Goal: Task Accomplishment & Management: Manage account settings

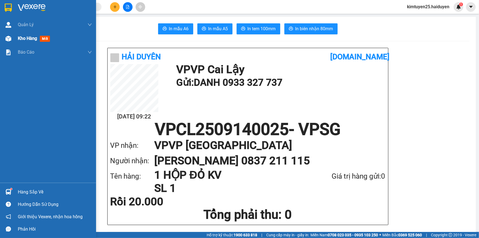
click at [14, 41] on div "Kho hàng mới" at bounding box center [48, 39] width 96 height 14
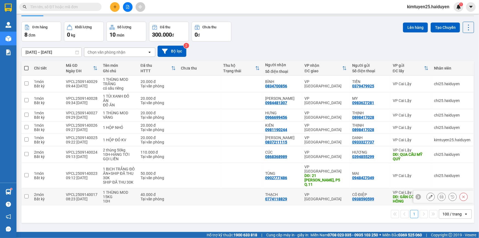
scroll to position [25, 0]
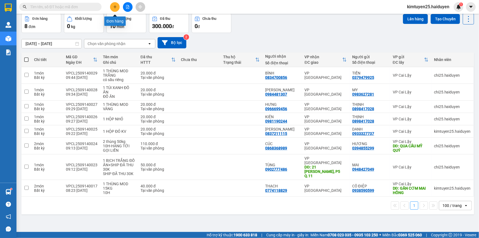
click at [114, 7] on icon "plus" at bounding box center [114, 7] width 3 height 0
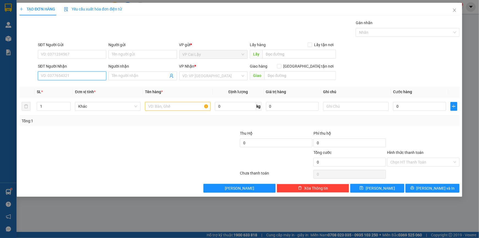
click at [98, 76] on input "SĐT Người Nhận" at bounding box center [72, 75] width 68 height 9
type input "0932651715"
click at [86, 86] on div "0932651715 - VƯƠNG" at bounding box center [72, 87] width 62 height 6
type input "VƯƠNG"
type input "115/23/13 LÒ SIÊU P8 Q11"
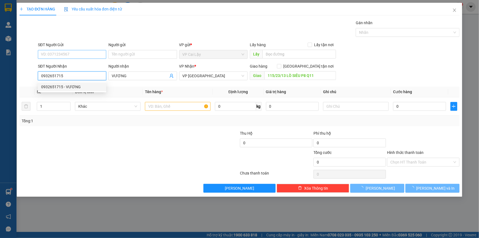
type input "30.000"
type input "0932651715"
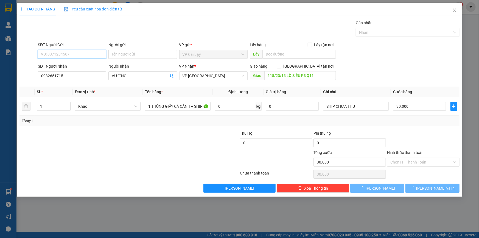
click at [88, 54] on input "SĐT Người Gửi" at bounding box center [72, 54] width 68 height 9
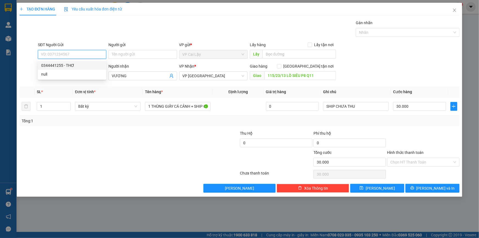
click at [86, 63] on div "0344441255 - THƠ" at bounding box center [72, 65] width 62 height 6
type input "0344441255"
type input "THƠ"
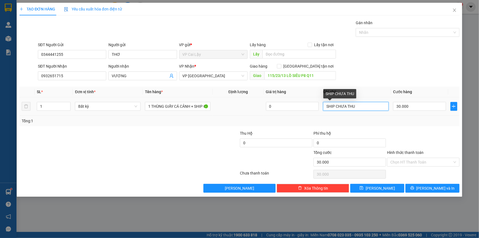
click at [364, 105] on input "SHIP CHƯA THU" at bounding box center [356, 106] width 66 height 9
click at [372, 74] on div "SĐT Người Nhận 0932651715 Người nhận VƯƠNG VP Nhận * VP Sài Gòn Giao hàng Giao …" at bounding box center [249, 72] width 424 height 19
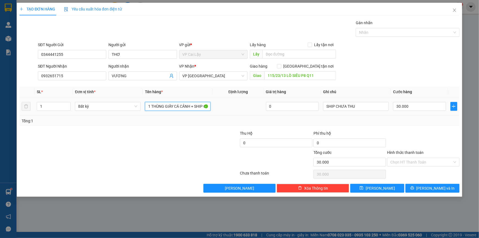
drag, startPoint x: 151, startPoint y: 105, endPoint x: 174, endPoint y: 112, distance: 23.9
click at [174, 112] on td "1 THÙNG GIẤY CÁ CẢNH + SHIP CHƯA THU" at bounding box center [178, 106] width 70 height 18
drag, startPoint x: 178, startPoint y: 105, endPoint x: 381, endPoint y: 136, distance: 206.2
click at [381, 136] on div "Transit Pickup Surcharge Ids Transit Deliver Surcharge Ids Transit Deliver Surc…" at bounding box center [239, 106] width 440 height 173
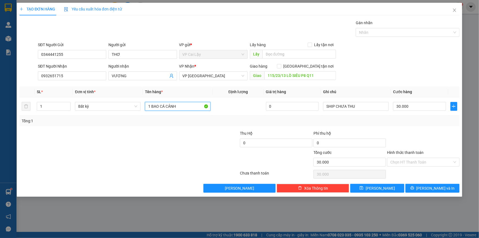
scroll to position [0, 0]
type input "1 BAO CÁ CẢNH"
click at [267, 78] on input "115/23/13 LÒ SIÊU P8 Q11" at bounding box center [300, 75] width 72 height 9
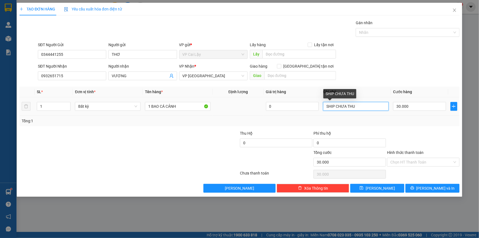
drag, startPoint x: 356, startPoint y: 105, endPoint x: 319, endPoint y: 106, distance: 36.8
click at [319, 106] on tr "1 Bất kỳ 1 BAO CÁ CẢNH 0 SHIP CHƯA THU 30.000" at bounding box center [239, 106] width 440 height 18
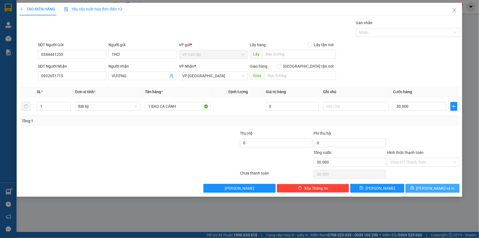
click at [426, 185] on button "[PERSON_NAME] và In" at bounding box center [432, 188] width 54 height 9
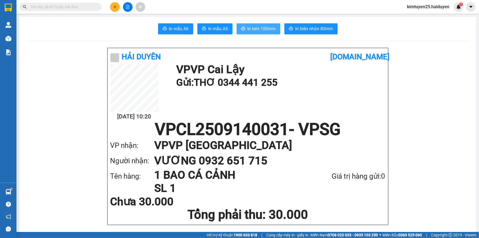
click at [246, 24] on button "In tem 100mm" at bounding box center [259, 28] width 44 height 11
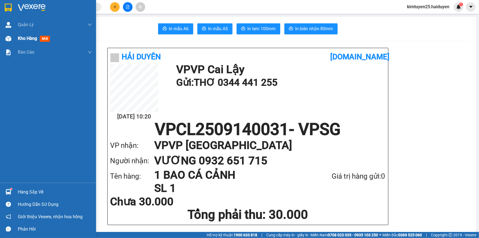
click at [23, 38] on span "Kho hàng" at bounding box center [27, 38] width 19 height 5
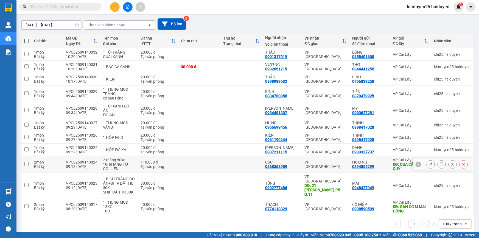
scroll to position [44, 0]
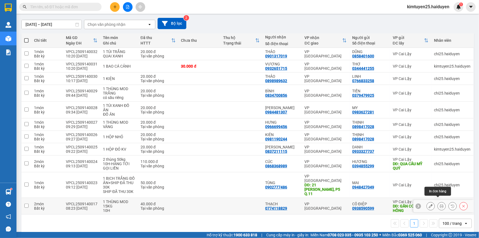
click at [440, 204] on icon at bounding box center [442, 206] width 4 height 4
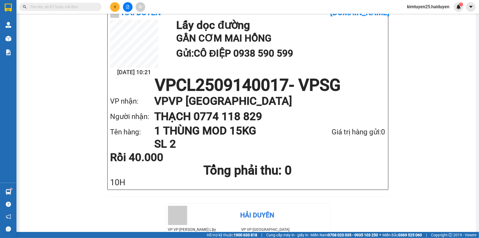
scroll to position [19, 0]
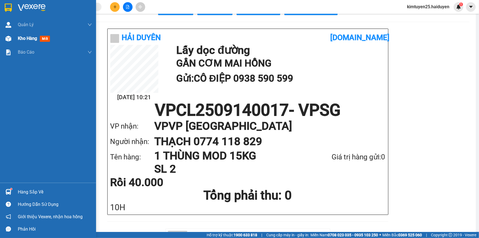
click at [16, 37] on div "Kho hàng mới" at bounding box center [48, 39] width 96 height 14
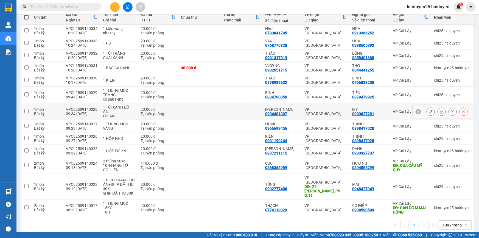
scroll to position [69, 0]
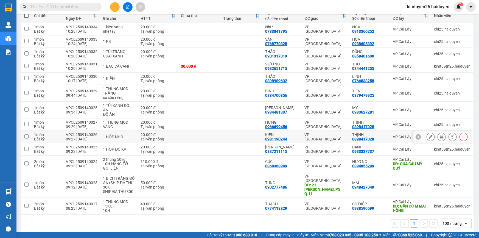
click at [254, 137] on td at bounding box center [241, 137] width 42 height 12
checkbox input "true"
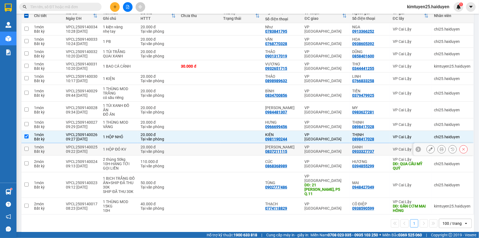
click at [243, 150] on td at bounding box center [241, 149] width 42 height 12
checkbox input "true"
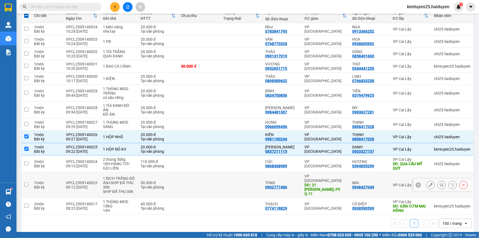
click at [170, 180] on div "50.000 đ" at bounding box center [158, 182] width 35 height 4
checkbox input "true"
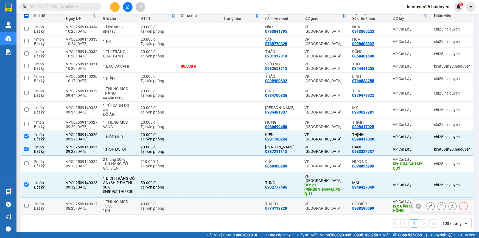
click at [186, 198] on td at bounding box center [199, 206] width 42 height 17
checkbox input "true"
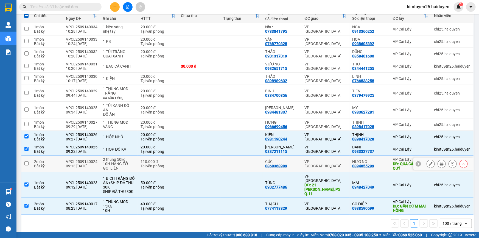
click at [211, 162] on td at bounding box center [199, 163] width 42 height 17
checkbox input "true"
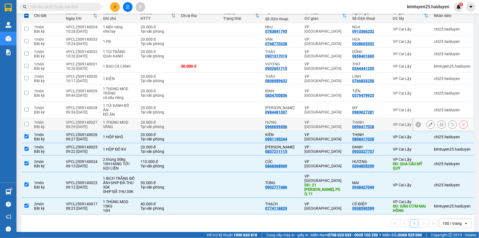
click at [226, 125] on td at bounding box center [241, 124] width 42 height 12
checkbox input "true"
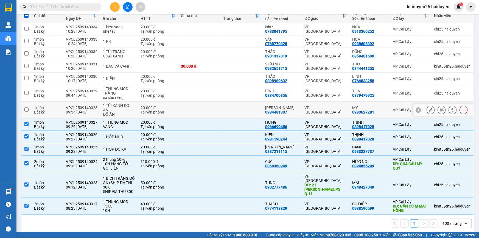
click at [236, 111] on td at bounding box center [241, 110] width 42 height 17
checkbox input "true"
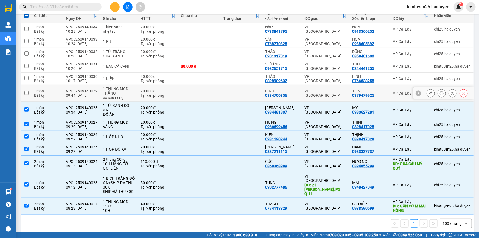
click at [249, 93] on td at bounding box center [241, 93] width 42 height 17
checkbox input "true"
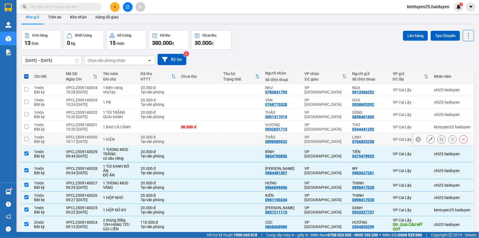
scroll to position [0, 0]
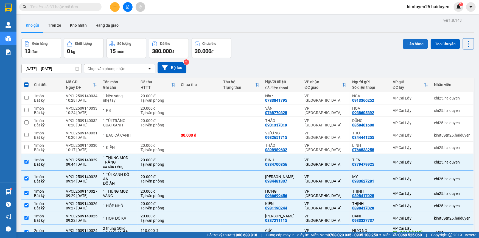
click at [408, 44] on button "Lên hàng" at bounding box center [415, 44] width 25 height 10
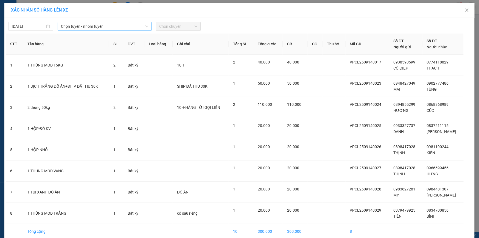
click at [72, 26] on span "Chọn tuyến - nhóm tuyến" at bounding box center [104, 26] width 87 height 8
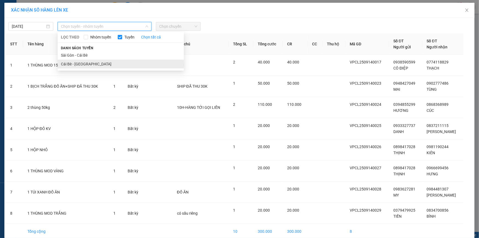
click at [74, 62] on li "Cái Bè - [GEOGRAPHIC_DATA]" at bounding box center [121, 64] width 126 height 9
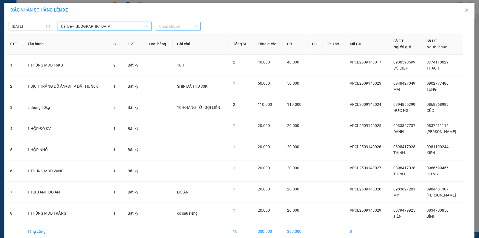
click at [180, 26] on span "Chọn chuyến" at bounding box center [178, 26] width 38 height 8
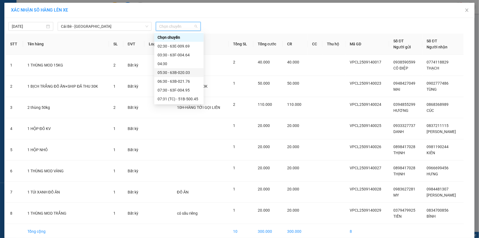
scroll to position [61, 0]
click at [179, 53] on div "09:30 - 63E-010.89" at bounding box center [179, 55] width 43 height 6
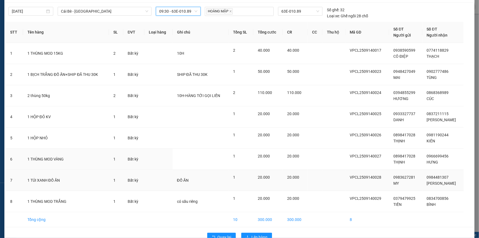
scroll to position [29, 0]
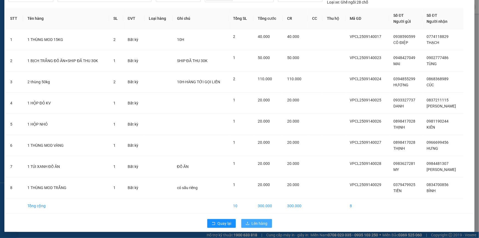
click at [262, 223] on span "Lên hàng" at bounding box center [260, 223] width 16 height 6
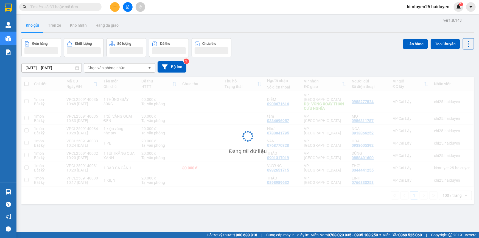
scroll to position [25, 0]
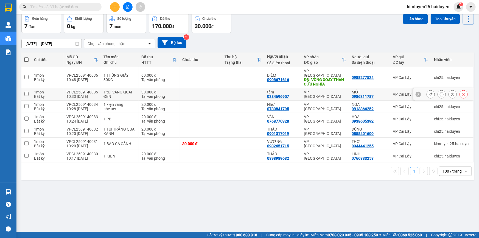
click at [199, 88] on td at bounding box center [200, 94] width 43 height 12
checkbox input "true"
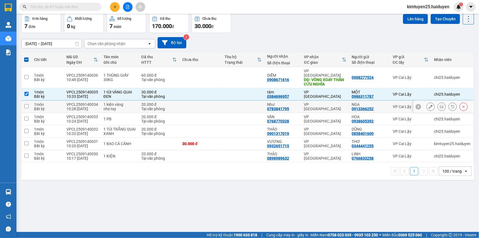
click at [192, 101] on td at bounding box center [200, 106] width 43 height 12
checkbox input "true"
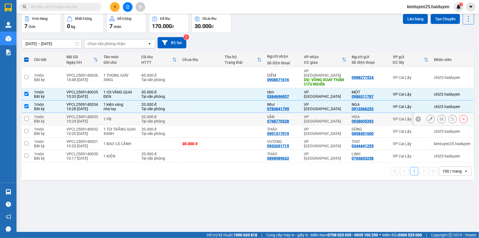
click at [193, 113] on td at bounding box center [200, 119] width 43 height 12
checkbox input "true"
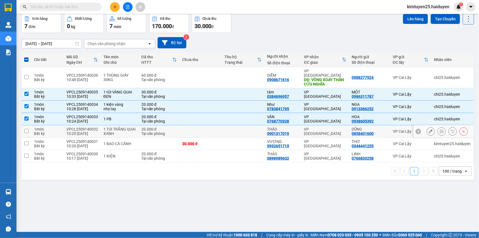
click at [197, 127] on td at bounding box center [200, 131] width 43 height 12
checkbox input "true"
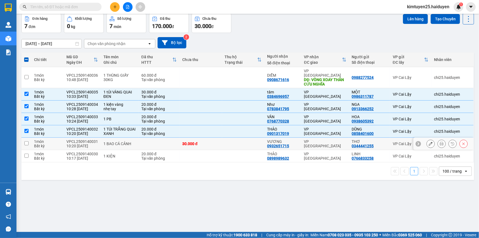
click at [214, 142] on td "30.000 đ" at bounding box center [200, 143] width 43 height 12
checkbox input "true"
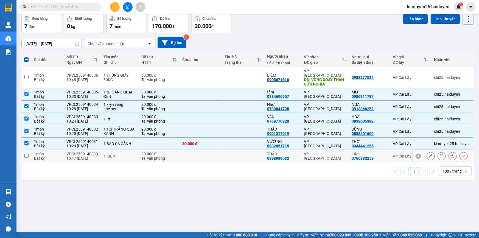
click at [215, 153] on td at bounding box center [200, 156] width 43 height 12
checkbox input "true"
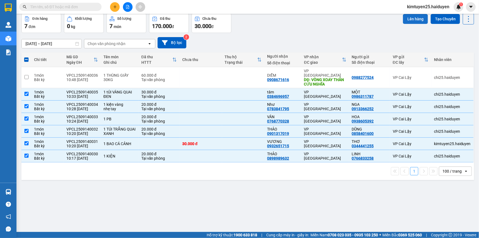
click at [418, 19] on button "Lên hàng" at bounding box center [415, 19] width 25 height 10
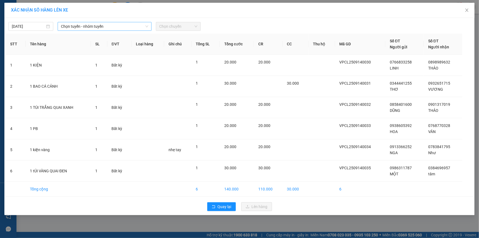
click at [81, 27] on span "Chọn tuyến - nhóm tuyến" at bounding box center [104, 26] width 87 height 8
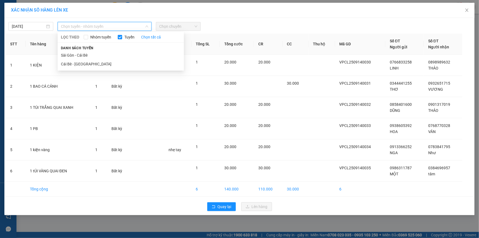
drag, startPoint x: 70, startPoint y: 61, endPoint x: 84, endPoint y: 53, distance: 16.5
click at [70, 63] on li "Cái Bè - [GEOGRAPHIC_DATA]" at bounding box center [121, 64] width 126 height 9
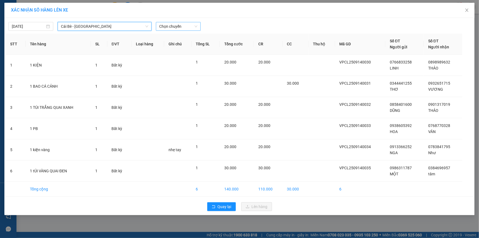
click at [173, 27] on span "Chọn chuyến" at bounding box center [178, 26] width 38 height 8
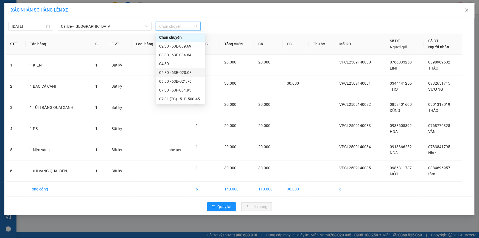
scroll to position [61, 0]
click at [178, 74] on div "10:30 - 63F-004.98" at bounding box center [180, 73] width 43 height 6
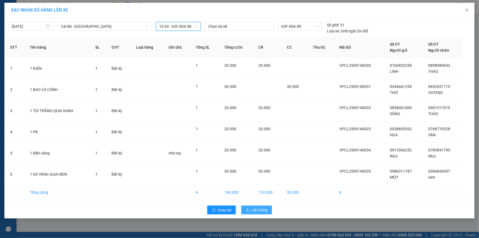
click at [257, 211] on span "Lên hàng" at bounding box center [260, 210] width 16 height 6
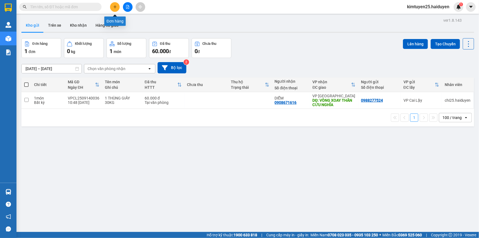
click at [118, 5] on button at bounding box center [115, 7] width 10 height 10
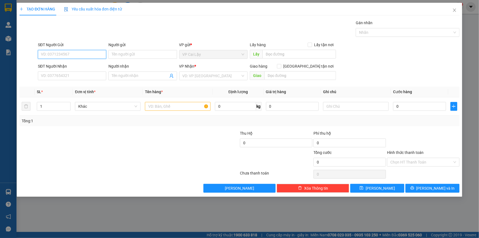
click at [93, 57] on input "SĐT Người Gửi" at bounding box center [72, 54] width 68 height 9
click at [60, 75] on input "SĐT Người Nhận" at bounding box center [72, 75] width 68 height 9
type input "0364706943"
click at [135, 76] on input "Người nhận" at bounding box center [140, 76] width 56 height 6
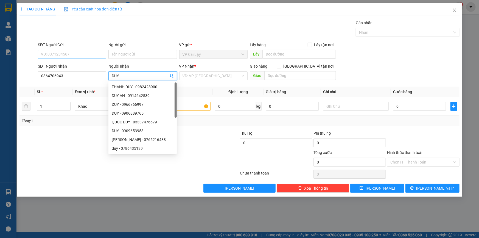
type input "DUY"
click at [66, 55] on input "SĐT Người Gửi" at bounding box center [72, 54] width 68 height 9
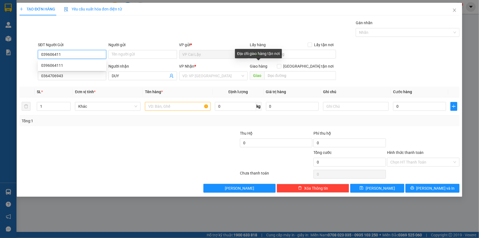
type input "0396064111"
click at [58, 65] on div "0396064111" at bounding box center [72, 65] width 62 height 6
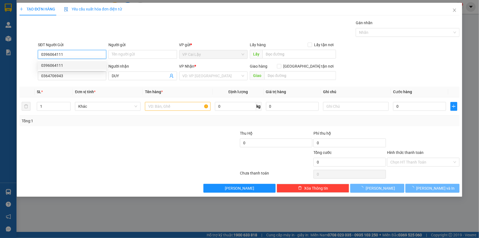
type input "20.000"
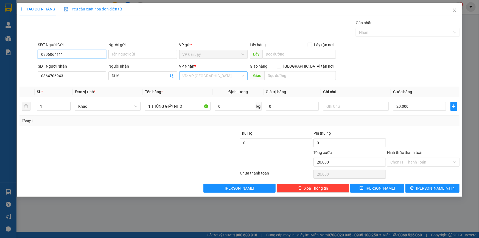
type input "0396064111"
click at [193, 74] on input "search" at bounding box center [212, 76] width 58 height 8
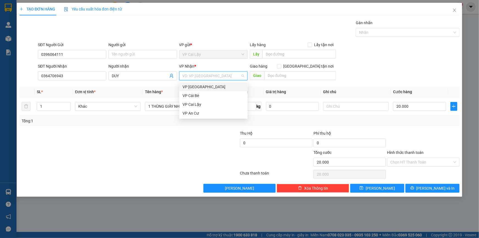
click at [193, 86] on div "VP [GEOGRAPHIC_DATA]" at bounding box center [214, 87] width 62 height 6
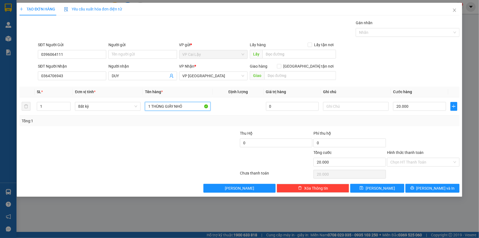
drag, startPoint x: 185, startPoint y: 104, endPoint x: 60, endPoint y: 91, distance: 126.0
click at [60, 91] on table "SL * Đơn vị tính * Tên hàng * Định lượng Giá trị hàng Ghi chú Cước hàng 1 Bất k…" at bounding box center [239, 100] width 440 height 29
type input "1 BỊT TRẮNG ĐỒ ĂN"
click at [419, 107] on input "20.000" at bounding box center [419, 106] width 53 height 9
type input "3"
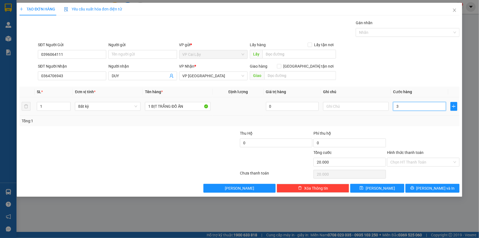
type input "3"
type input "30"
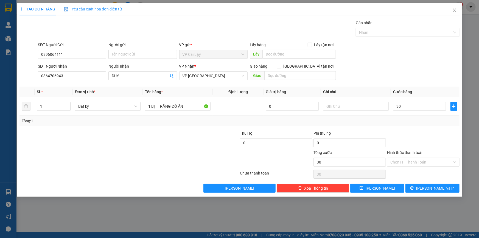
click at [420, 122] on div "Tổng: 1" at bounding box center [240, 121] width 436 height 6
type input "30.000"
click at [397, 161] on input "Hình thức thanh toán" at bounding box center [421, 162] width 62 height 8
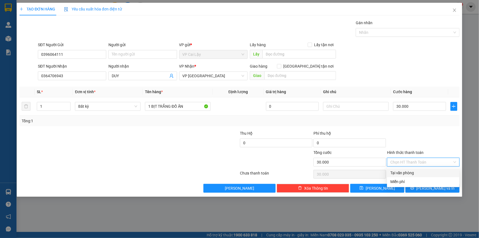
click at [395, 173] on div "Tại văn phòng" at bounding box center [423, 173] width 66 height 6
type input "0"
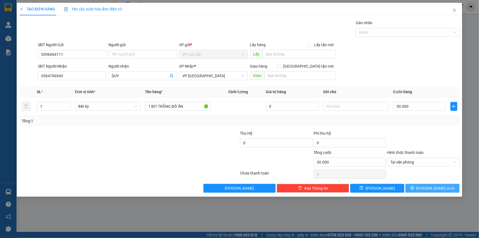
click at [414, 186] on icon "printer" at bounding box center [412, 188] width 4 height 4
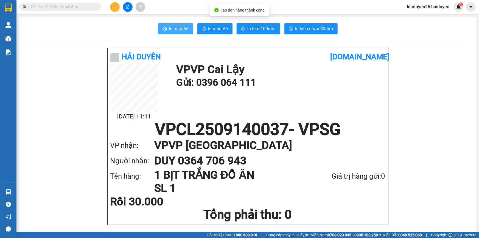
click at [169, 33] on button "In mẫu A6" at bounding box center [175, 28] width 35 height 11
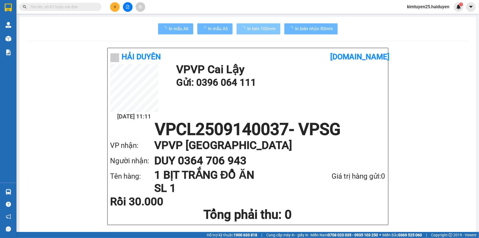
click at [266, 31] on span "In tem 100mm" at bounding box center [262, 28] width 28 height 7
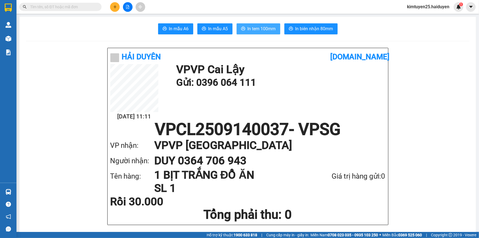
click at [261, 27] on span "In tem 100mm" at bounding box center [262, 28] width 28 height 7
click at [113, 8] on icon "plus" at bounding box center [115, 7] width 4 height 4
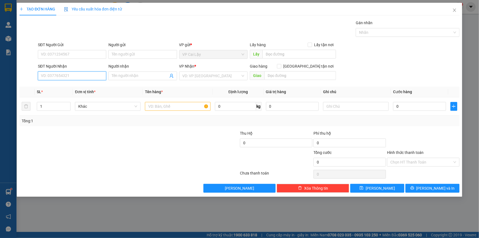
click at [55, 76] on input "SĐT Người Nhận" at bounding box center [72, 75] width 68 height 9
click at [44, 74] on input "034758" at bounding box center [72, 75] width 68 height 9
click at [61, 74] on input "0334758" at bounding box center [72, 75] width 68 height 9
type input "0334758815"
click at [132, 75] on input "Người nhận" at bounding box center [140, 76] width 56 height 6
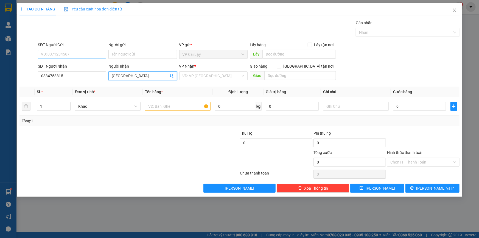
type input "NHẬT NGUYÊN"
click at [95, 54] on input "SĐT Người Gửi" at bounding box center [72, 54] width 68 height 9
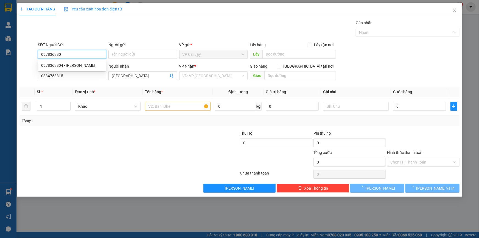
type input "0978363804"
click at [82, 64] on div "0978363804 - VƯƠNG" at bounding box center [72, 65] width 62 height 6
type input "VƯƠNG"
type input "20.000"
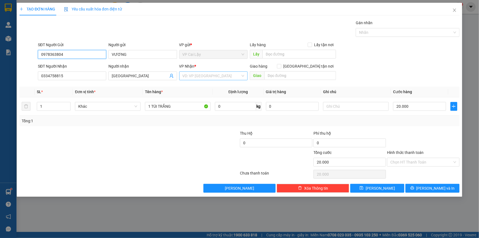
type input "0978363804"
click at [190, 76] on input "search" at bounding box center [212, 76] width 58 height 8
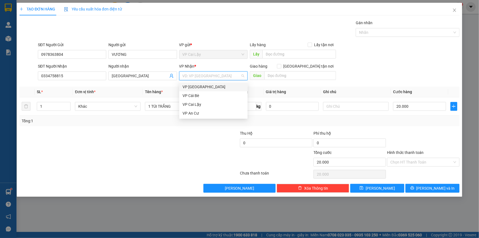
click at [193, 86] on div "VP [GEOGRAPHIC_DATA]" at bounding box center [214, 87] width 62 height 6
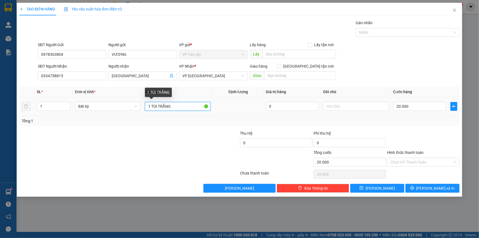
drag, startPoint x: 175, startPoint y: 108, endPoint x: 131, endPoint y: 101, distance: 44.9
click at [131, 101] on tr "1 Bất kỳ 1 TÚI TRẮNG 0 20.000" at bounding box center [239, 106] width 440 height 18
type input "1 KIỆN XANH"
click at [406, 162] on input "Hình thức thanh toán" at bounding box center [421, 162] width 62 height 8
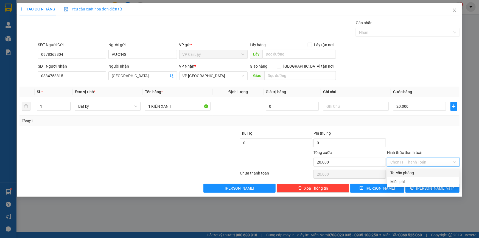
click at [404, 173] on div "Tại văn phòng" at bounding box center [423, 173] width 66 height 6
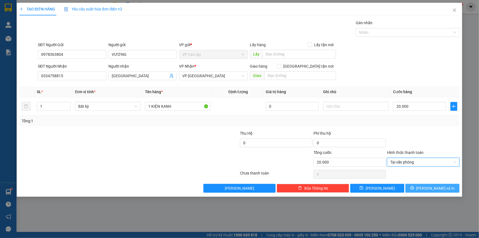
click at [414, 186] on icon "printer" at bounding box center [412, 188] width 4 height 4
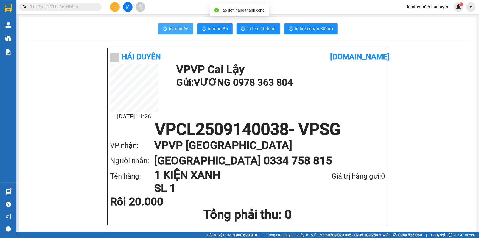
click at [164, 28] on icon "printer" at bounding box center [164, 28] width 4 height 4
click at [248, 30] on span "In tem 100mm" at bounding box center [262, 28] width 28 height 7
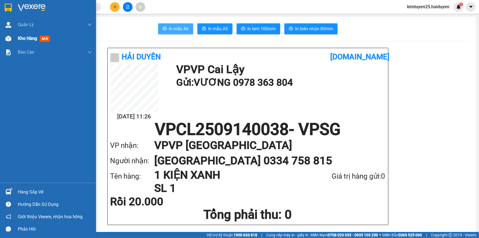
click at [13, 40] on div at bounding box center [9, 39] width 10 height 10
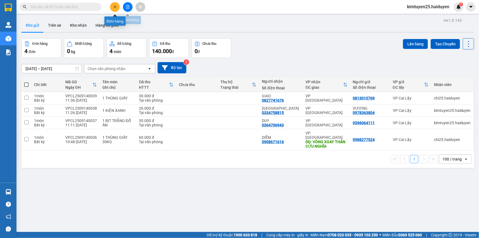
click at [111, 8] on button at bounding box center [115, 7] width 10 height 10
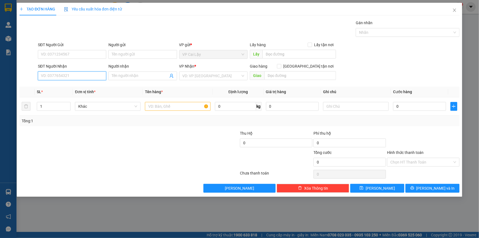
click at [67, 77] on input "SĐT Người Nhận" at bounding box center [72, 75] width 68 height 9
type input "0901416065"
click at [77, 84] on div "0901416065 - LOAN" at bounding box center [72, 87] width 62 height 6
type input "LOAN"
type input "55 đường S2 phường tây thạnh quận tân phú"
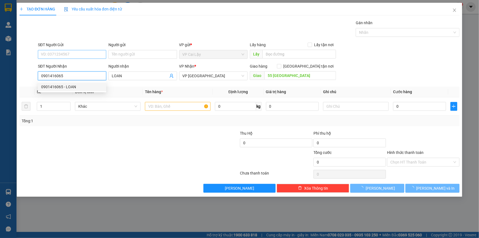
type input "100.000"
type input "0901416065"
click at [92, 51] on input "SĐT Người Gửi" at bounding box center [72, 54] width 68 height 9
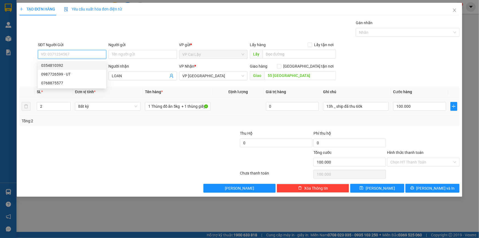
click at [79, 64] on div "0354810392" at bounding box center [72, 65] width 62 height 6
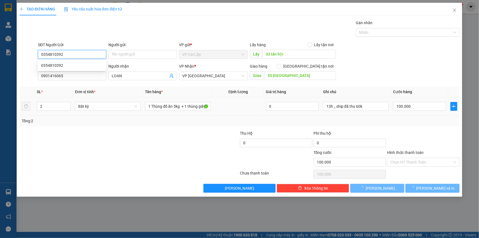
type input "0354810392"
type input "33 tân hội"
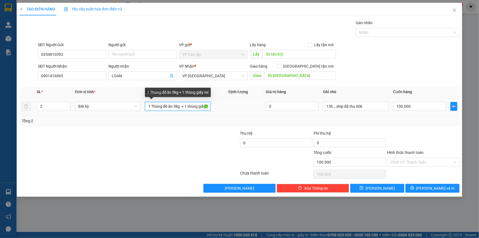
click at [176, 106] on input "1 Thùng đồ ăn 5kg + 1 thùng giấy mí" at bounding box center [178, 106] width 66 height 9
drag, startPoint x: 182, startPoint y: 105, endPoint x: 228, endPoint y: 108, distance: 46.0
click at [228, 108] on tr "2 Bất kỳ 1 Thùng đồ ăn 5kg + 1 thùng giấy mí 0 13h _ ship đã thu 60k 100.000" at bounding box center [239, 106] width 440 height 18
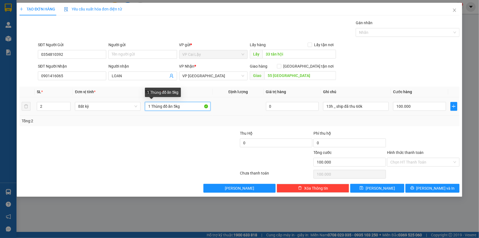
click at [163, 107] on input "1 Thùng đồ ăn 5kg" at bounding box center [178, 106] width 66 height 9
type input "1 THÙNGđồ ăn 5kg"
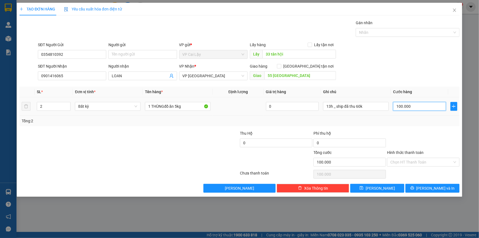
click at [411, 104] on input "100.000" at bounding box center [419, 106] width 53 height 9
type input "9"
type input "90"
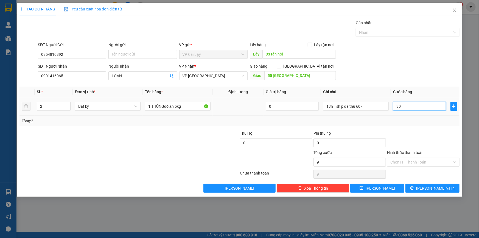
type input "90"
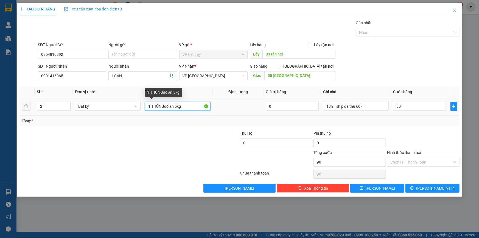
type input "90.000"
click at [165, 105] on input "1 THÙNGđồ ăn 5kg" at bounding box center [178, 106] width 66 height 9
drag, startPoint x: 190, startPoint y: 105, endPoint x: 165, endPoint y: 106, distance: 25.3
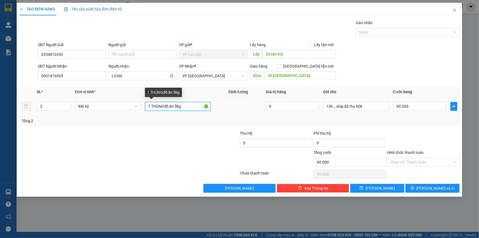
click at [165, 106] on input "1 THÙNGđồ ăn 5kg" at bounding box center [178, 106] width 66 height 9
type input "1 THÙNG MOD ĐỒ ĂN 5KG"
click at [395, 161] on input "Hình thức thanh toán" at bounding box center [421, 162] width 62 height 8
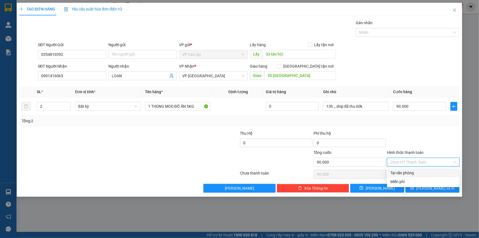
click at [390, 173] on div "Tại văn phòng" at bounding box center [423, 173] width 66 height 6
type input "0"
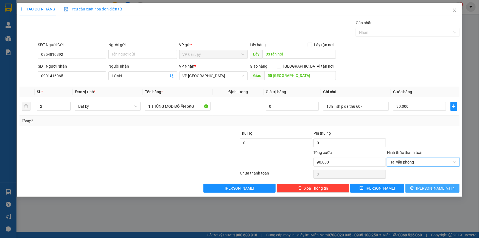
click at [431, 190] on span "[PERSON_NAME] và In" at bounding box center [435, 188] width 38 height 6
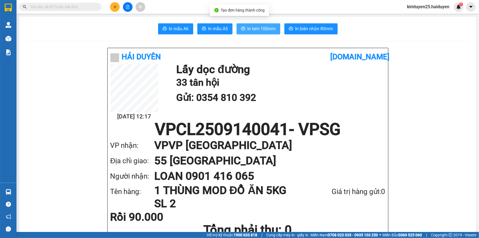
click at [260, 30] on span "In tem 100mm" at bounding box center [262, 28] width 28 height 7
click at [113, 4] on button at bounding box center [115, 7] width 10 height 10
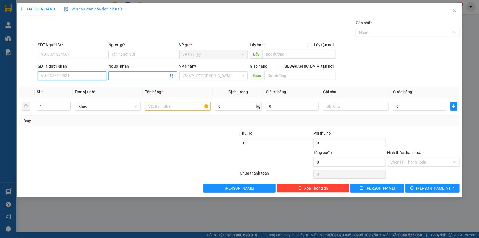
drag, startPoint x: 90, startPoint y: 75, endPoint x: 135, endPoint y: 74, distance: 45.0
click at [91, 76] on input "SĐT Người Nhận" at bounding box center [72, 75] width 68 height 9
type input "0939637724"
click at [124, 73] on input "Người nhận" at bounding box center [140, 76] width 56 height 6
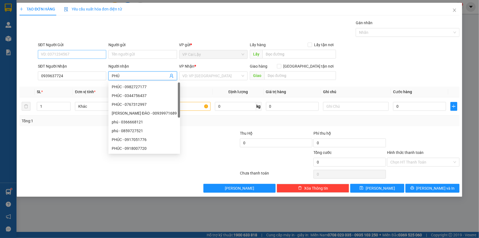
type input "PHÚ"
click at [64, 52] on input "SĐT Người Gửi" at bounding box center [72, 54] width 68 height 9
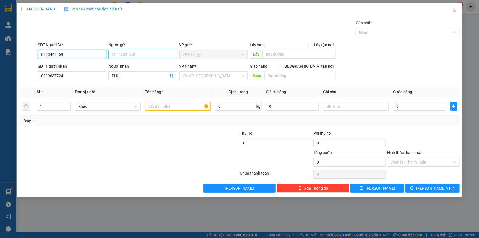
type input "0353443469"
click at [127, 54] on input "Người gửi" at bounding box center [142, 54] width 68 height 9
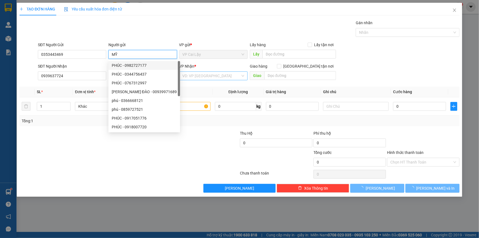
type input "MỸ"
click at [211, 74] on input "search" at bounding box center [212, 76] width 58 height 8
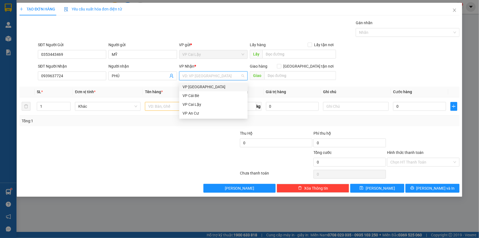
click at [212, 87] on div "VP [GEOGRAPHIC_DATA]" at bounding box center [214, 87] width 62 height 6
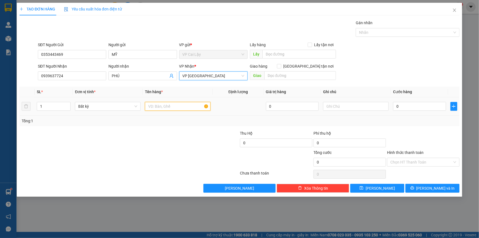
click at [169, 103] on input "text" at bounding box center [178, 106] width 66 height 9
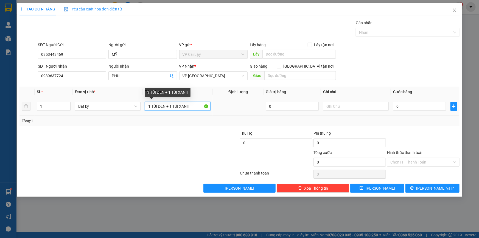
drag, startPoint x: 166, startPoint y: 105, endPoint x: 151, endPoint y: 110, distance: 15.1
click at [151, 110] on input "1 TÚI ĐEN + 1 TÚI XANH" at bounding box center [178, 106] width 66 height 9
type input "1 BỊT ĐEN + 1 TÚI XANH"
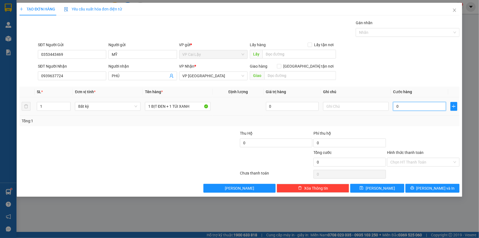
click at [409, 103] on input "0" at bounding box center [419, 106] width 53 height 9
type input "4"
type input "40"
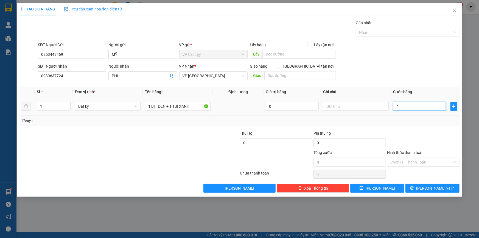
type input "40"
type input "40.000"
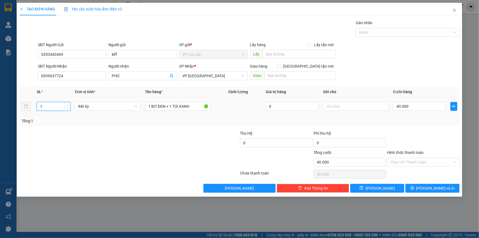
click at [65, 104] on span "Increase Value" at bounding box center [67, 104] width 6 height 5
click at [395, 66] on div "SĐT Người Nhận 0939637724 Người nhận PHÚ VP Nhận * VP Sài Gòn Giao hàng Giao tậ…" at bounding box center [249, 72] width 424 height 19
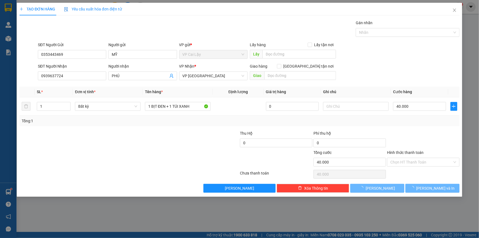
drag, startPoint x: 398, startPoint y: 161, endPoint x: 403, endPoint y: 169, distance: 9.2
click at [398, 161] on input "Hình thức thanh toán" at bounding box center [421, 162] width 62 height 8
type input "0"
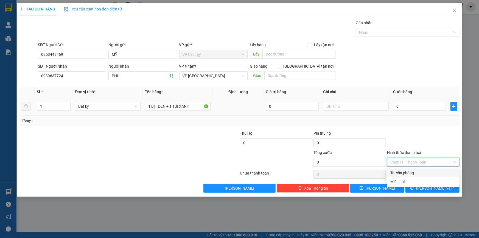
drag, startPoint x: 403, startPoint y: 173, endPoint x: 409, endPoint y: 123, distance: 49.7
click at [409, 123] on div "Transit Pickup Surcharge Ids Transit Deliver Surcharge Ids Transit Deliver Surc…" at bounding box center [239, 106] width 440 height 173
click at [411, 104] on input "0" at bounding box center [419, 106] width 53 height 9
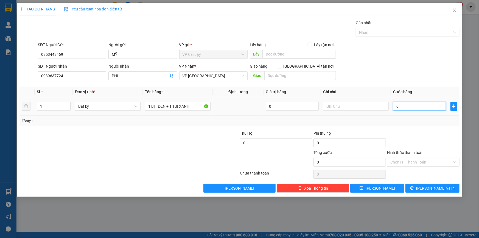
type input "4"
type input "40"
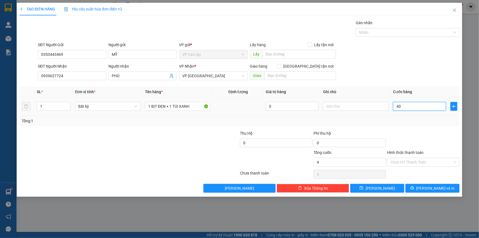
type input "40"
type input "40.000"
click at [393, 163] on input "Hình thức thanh toán" at bounding box center [421, 162] width 62 height 8
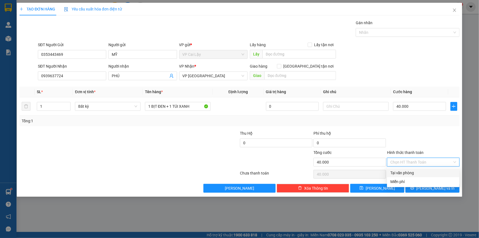
click at [392, 172] on div "Tại văn phòng" at bounding box center [423, 173] width 66 height 6
type input "0"
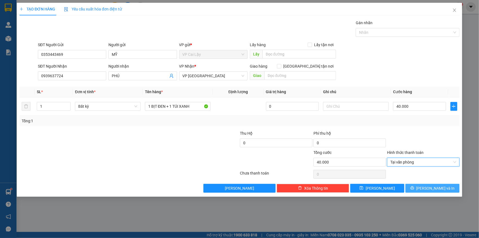
click at [421, 184] on button "[PERSON_NAME] và In" at bounding box center [432, 188] width 54 height 9
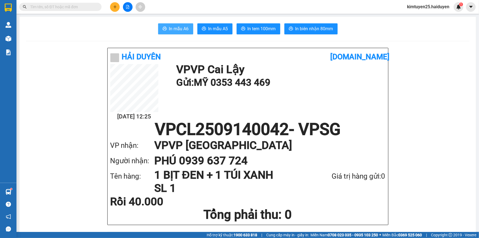
click at [173, 28] on span "In mẫu A6" at bounding box center [179, 28] width 20 height 7
click at [244, 26] on button "In tem 100mm" at bounding box center [259, 28] width 44 height 11
click at [259, 32] on button "In tem 100mm" at bounding box center [259, 28] width 44 height 11
click at [118, 12] on div "Kết quả tìm kiếm ( 0 ) Bộ lọc No Data kimtuyen25.haiduyen 1" at bounding box center [239, 7] width 479 height 14
click at [115, 4] on button at bounding box center [115, 7] width 10 height 10
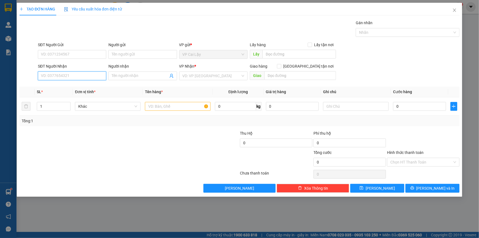
click at [64, 76] on input "SĐT Người Nhận" at bounding box center [72, 75] width 68 height 9
click at [62, 85] on div "0827515151 - TOÁN" at bounding box center [72, 87] width 62 height 6
type input "0827515151"
type input "TOÁN"
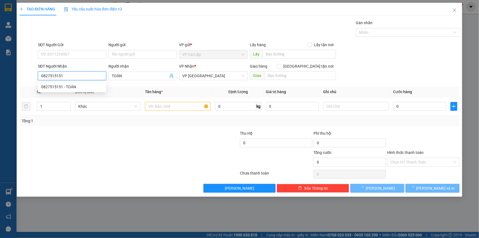
type input "20.000"
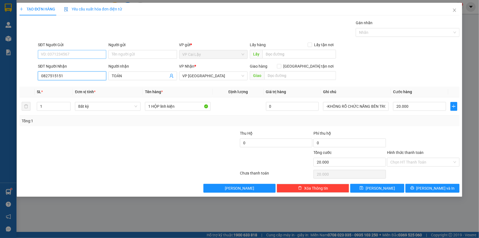
type input "0827515151"
click at [73, 55] on input "SĐT Người Gửi" at bounding box center [72, 54] width 68 height 9
click at [78, 66] on div "0348040838 - KHÁNH" at bounding box center [72, 65] width 62 height 6
type input "0348040838"
type input "KHÁNH"
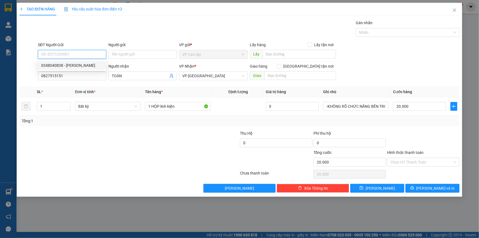
type input "CẦU SAO"
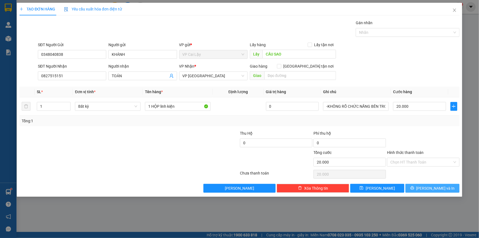
click at [426, 184] on button "[PERSON_NAME] và In" at bounding box center [432, 188] width 54 height 9
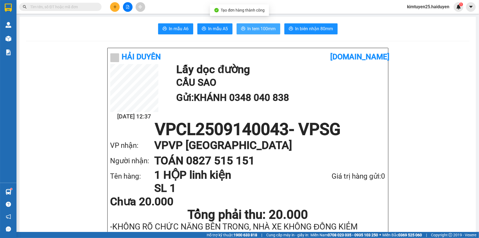
click at [271, 28] on span "In tem 100mm" at bounding box center [262, 28] width 28 height 7
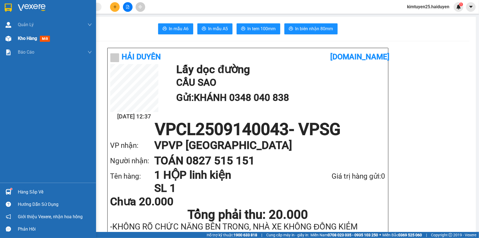
click at [19, 41] on span "Kho hàng" at bounding box center [27, 38] width 19 height 5
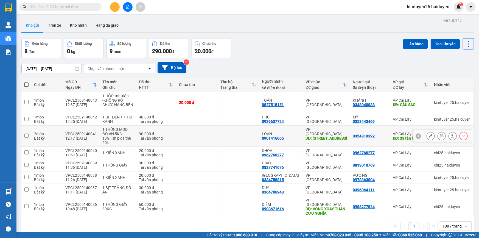
click at [280, 136] on div "0901416065" at bounding box center [273, 138] width 22 height 4
copy div "0901416065"
click at [111, 4] on button at bounding box center [115, 7] width 10 height 10
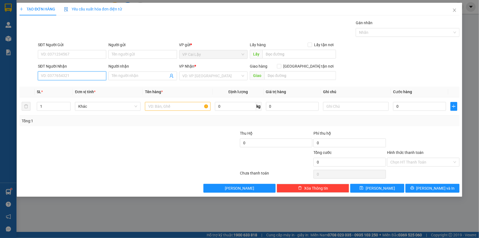
click at [59, 78] on input "SĐT Người Nhận" at bounding box center [72, 75] width 68 height 9
paste input "0901416065"
type input "0901416065"
click at [69, 83] on div "0901416065 - LOAN" at bounding box center [72, 86] width 68 height 9
type input "LOAN"
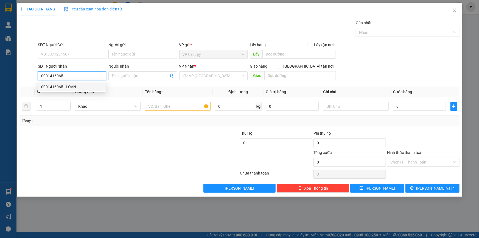
type input "55 đường S2 phường tây thạnh quận tân phú"
type input "90.000"
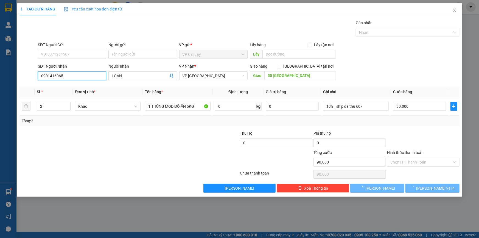
type input "0901416065"
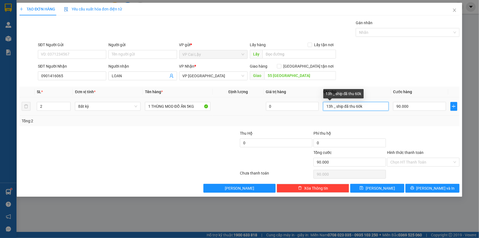
drag, startPoint x: 369, startPoint y: 103, endPoint x: 334, endPoint y: 105, distance: 34.6
click at [334, 105] on input "13h _ ship đã thu 60k" at bounding box center [356, 106] width 66 height 9
type input "13h"
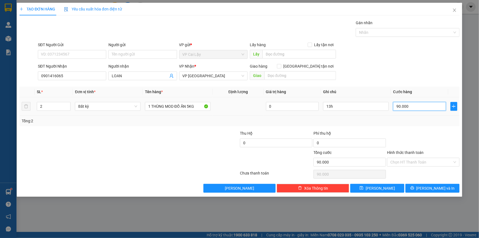
click at [426, 107] on input "90.000" at bounding box center [419, 106] width 53 height 9
type input "3"
type input "30"
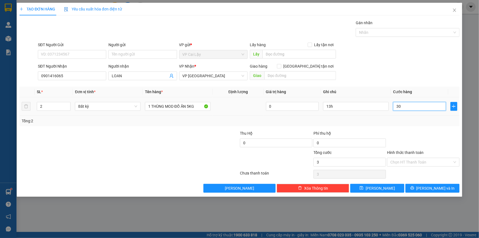
type input "30"
click at [414, 134] on div at bounding box center [423, 139] width 74 height 19
type input "30.000"
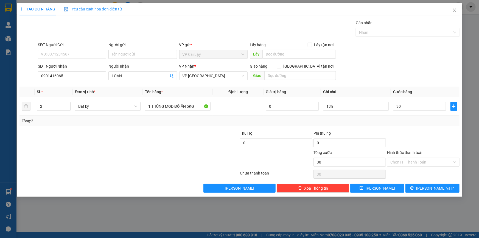
type input "30.000"
click at [409, 163] on input "Hình thức thanh toán" at bounding box center [421, 162] width 62 height 8
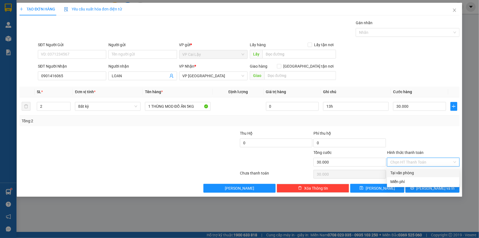
click at [408, 173] on div "Tại văn phòng" at bounding box center [423, 173] width 66 height 6
type input "0"
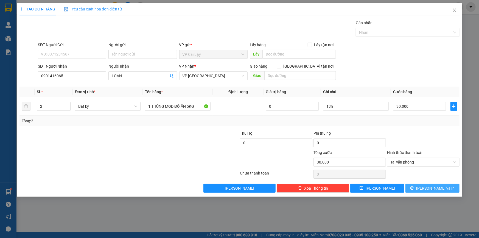
click at [414, 188] on icon "printer" at bounding box center [412, 188] width 4 height 4
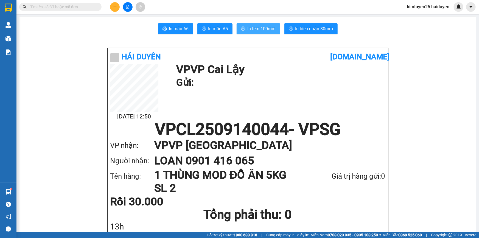
click at [248, 28] on span "In tem 100mm" at bounding box center [262, 28] width 28 height 7
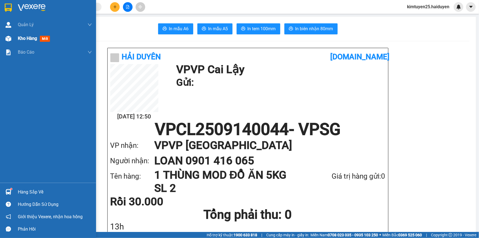
click at [16, 36] on div "Kho hàng mới" at bounding box center [48, 39] width 96 height 14
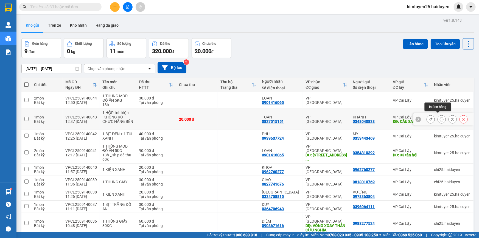
click at [440, 117] on icon at bounding box center [442, 119] width 4 height 4
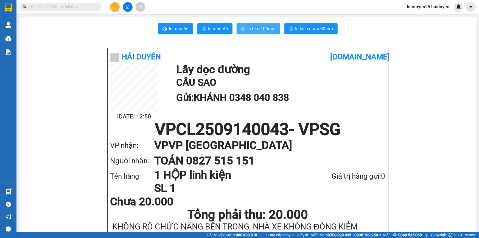
click at [256, 26] on span "In tem 100mm" at bounding box center [262, 28] width 28 height 7
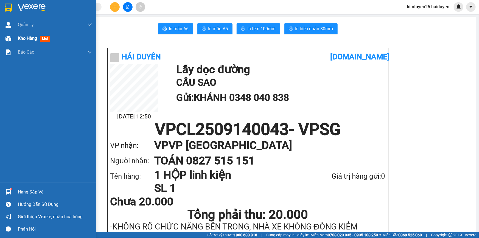
click at [25, 42] on div "Kho hàng mới" at bounding box center [55, 39] width 74 height 14
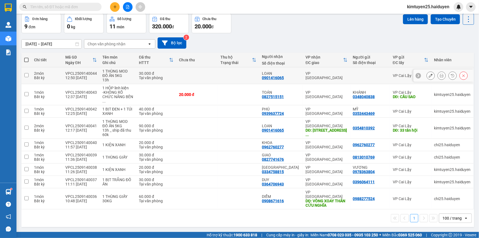
scroll to position [25, 0]
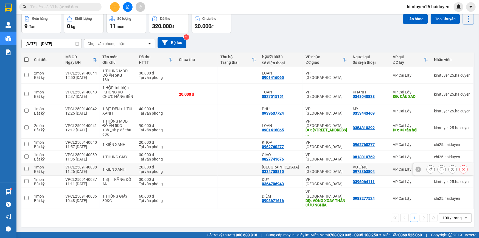
click at [223, 163] on td at bounding box center [238, 169] width 41 height 12
checkbox input "true"
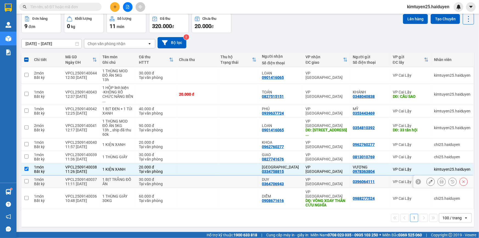
click at [224, 175] on td at bounding box center [238, 181] width 41 height 12
checkbox input "true"
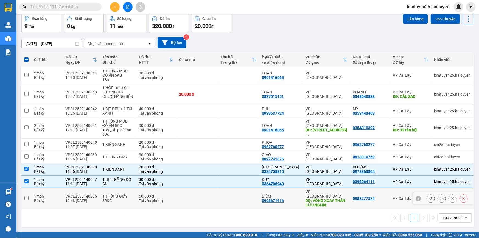
click at [240, 191] on td at bounding box center [238, 198] width 41 height 21
checkbox input "true"
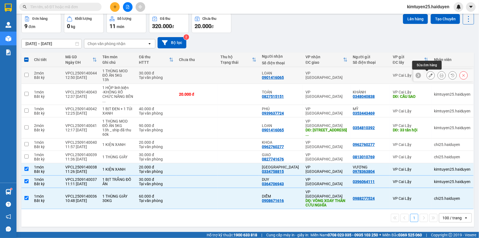
click at [429, 75] on icon at bounding box center [431, 75] width 4 height 4
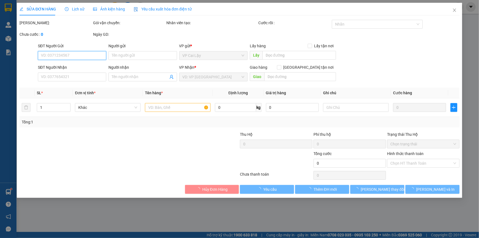
type input "0901416065"
type input "LOAN"
type input "30.000"
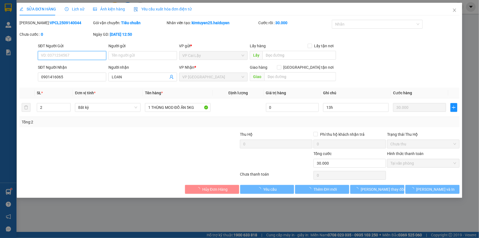
click at [93, 56] on input "SĐT Người Gửi" at bounding box center [72, 55] width 68 height 9
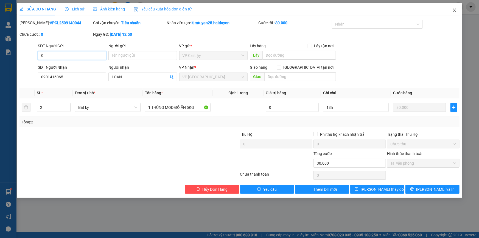
type input "0"
click at [456, 9] on icon "close" at bounding box center [454, 10] width 4 height 4
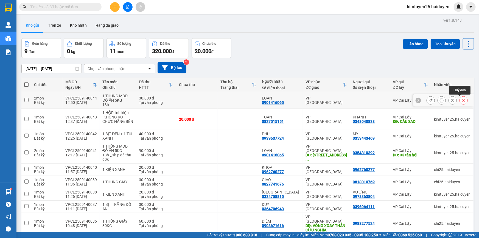
click at [462, 99] on icon at bounding box center [464, 100] width 4 height 4
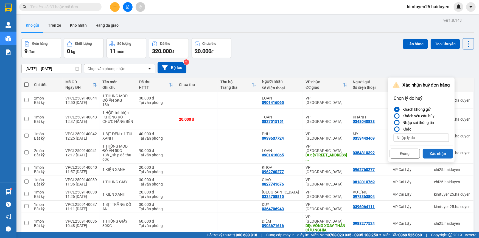
click at [434, 155] on button "Xác nhận" at bounding box center [438, 153] width 30 height 10
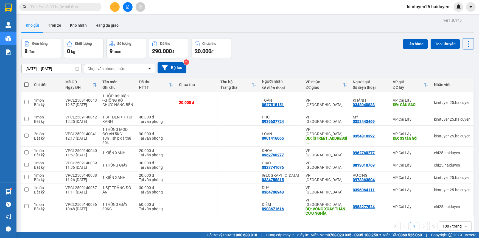
click at [115, 8] on icon "plus" at bounding box center [115, 7] width 4 height 4
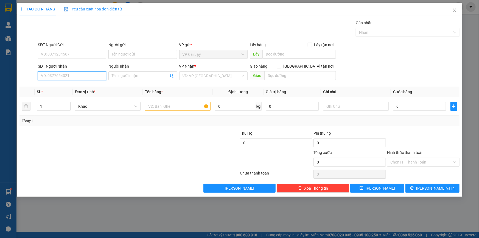
click at [49, 74] on input "SĐT Người Nhận" at bounding box center [72, 75] width 68 height 9
paste input "0901416065"
type input "0901416065"
click at [78, 86] on div "0901416065 - LOAN" at bounding box center [72, 87] width 62 height 6
type input "LOAN"
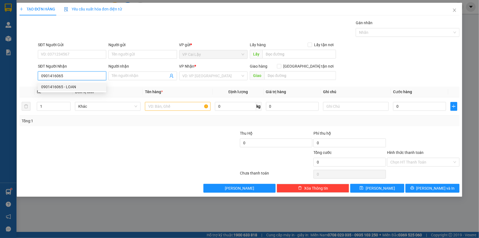
type input "55 đường S2 phường tây thạnh quận tân phú"
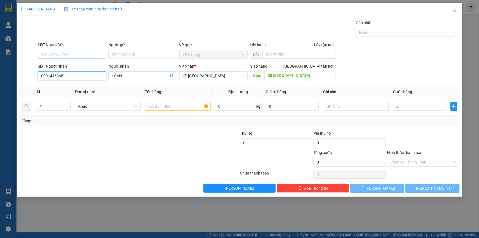
type input "90.000"
type input "0901416065"
click at [95, 54] on input "SĐT Người Gửi" at bounding box center [72, 54] width 68 height 9
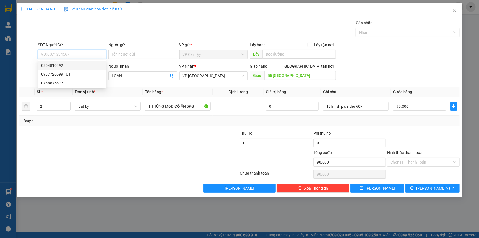
click at [84, 65] on div "0354810392" at bounding box center [72, 65] width 62 height 6
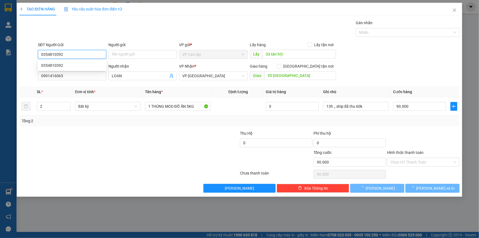
type input "0354810392"
type input "33 tân hội"
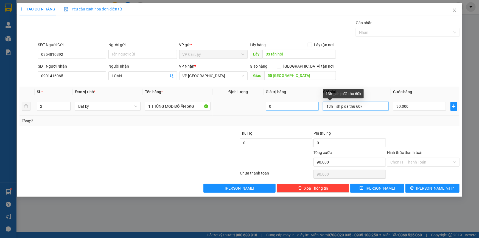
drag, startPoint x: 365, startPoint y: 106, endPoint x: 313, endPoint y: 110, distance: 52.0
click at [313, 110] on tr "2 Bất kỳ 1 THÙNG MOD ĐỒ ĂN 5KG 0 13h _ ship đã thu 60k 90.000" at bounding box center [239, 106] width 440 height 18
type input "13H"
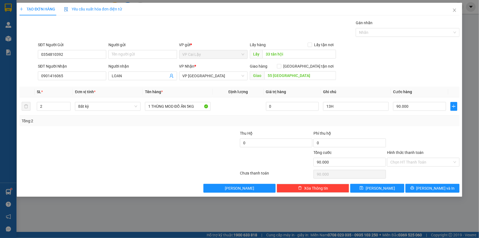
click at [407, 65] on div "SĐT Người Nhận 0901416065 Người nhận LOAN VP Nhận * VP Sài Gòn Giao hàng Giao t…" at bounding box center [249, 72] width 424 height 19
click at [412, 108] on input "90.000" at bounding box center [419, 106] width 53 height 9
type input "3"
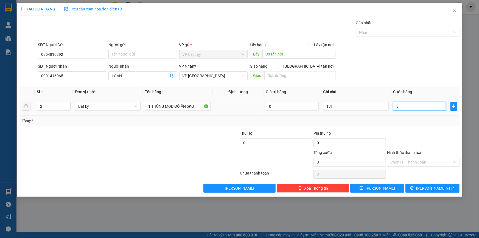
type input "30"
type input "30.000"
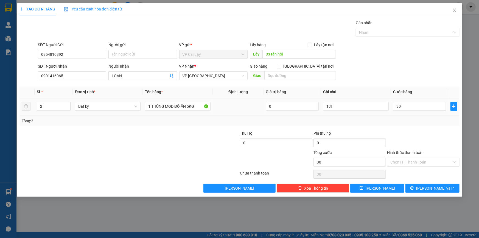
type input "30.000"
click at [406, 122] on div "Tổng: 2" at bounding box center [240, 121] width 436 height 6
click at [407, 158] on input "Hình thức thanh toán" at bounding box center [421, 162] width 62 height 8
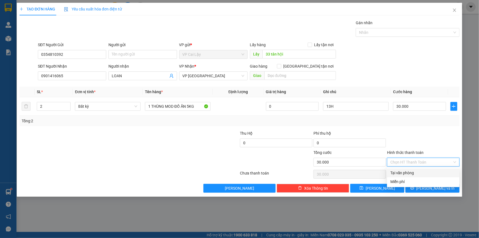
click at [403, 173] on div "Tại văn phòng" at bounding box center [423, 173] width 66 height 6
type input "0"
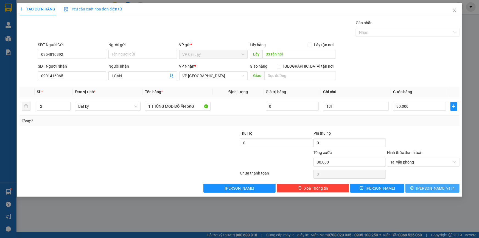
click at [414, 189] on icon "printer" at bounding box center [412, 188] width 4 height 4
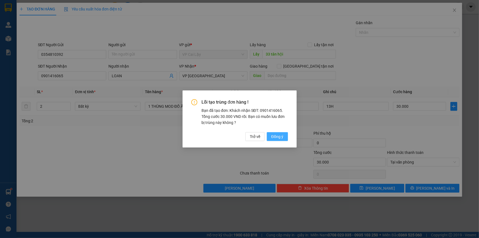
click at [281, 136] on span "Đồng ý" at bounding box center [277, 136] width 12 height 6
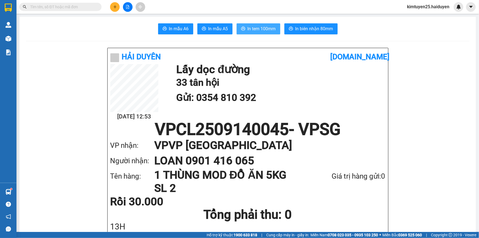
click at [245, 25] on button "In tem 100mm" at bounding box center [259, 28] width 44 height 11
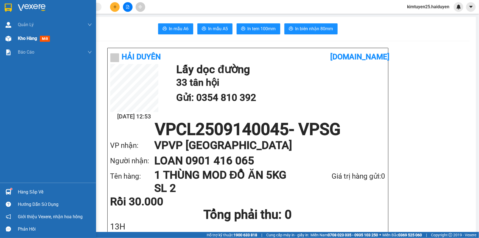
click at [12, 38] on div at bounding box center [9, 39] width 10 height 10
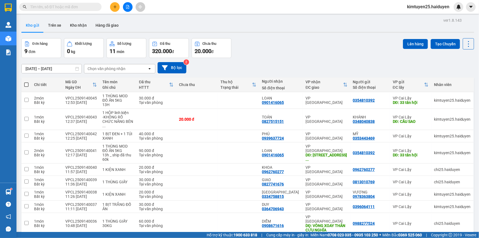
click at [289, 39] on div "Đơn hàng 9 đơn Khối lượng 0 kg Số lượng 11 món Đã thu 320.000 đ Chưa thu 20.000…" at bounding box center [247, 48] width 453 height 20
click at [438, 114] on button at bounding box center [442, 119] width 8 height 10
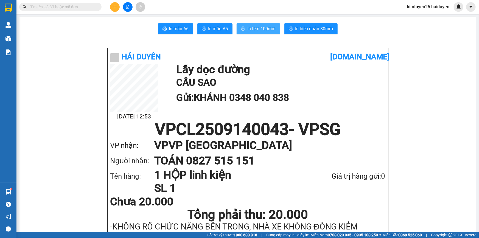
click at [268, 28] on span "In tem 100mm" at bounding box center [262, 28] width 28 height 7
click at [14, 39] on div "Kho hàng mới" at bounding box center [8, 39] width 16 height 14
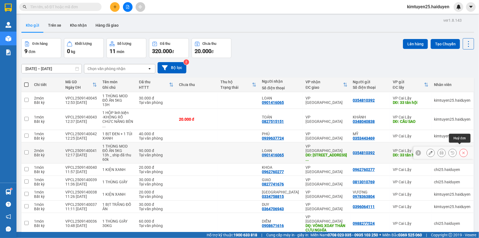
click at [462, 151] on icon at bounding box center [464, 153] width 4 height 4
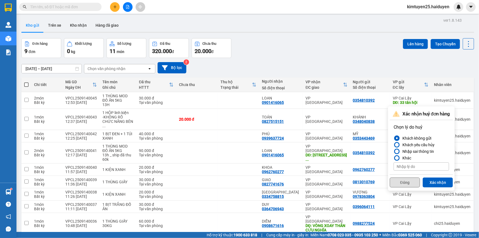
click at [407, 185] on button "Đóng" at bounding box center [405, 182] width 30 height 10
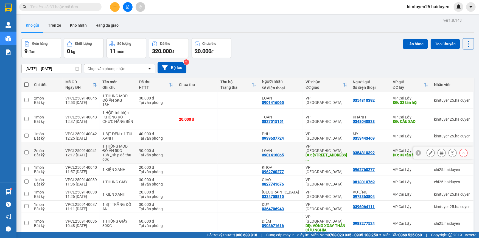
click at [462, 151] on icon at bounding box center [464, 153] width 4 height 4
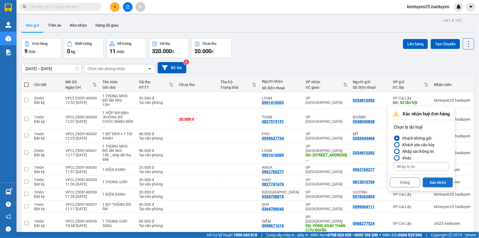
click at [437, 183] on button "Xác nhận" at bounding box center [438, 182] width 30 height 10
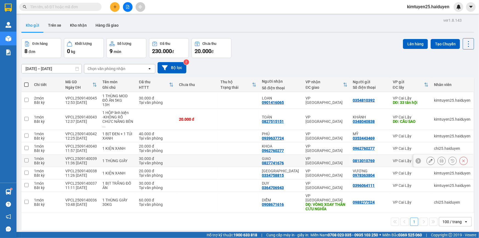
click at [189, 157] on td at bounding box center [196, 161] width 41 height 12
checkbox input "true"
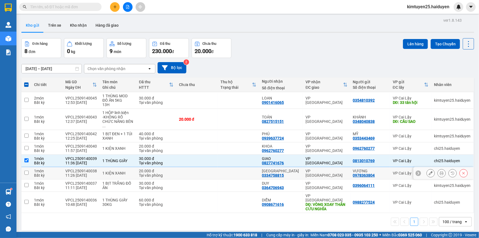
click at [217, 167] on td at bounding box center [196, 173] width 41 height 12
checkbox input "true"
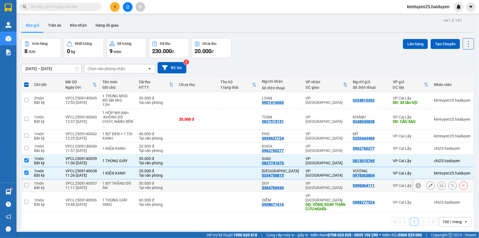
click at [220, 181] on td at bounding box center [238, 185] width 41 height 12
checkbox input "true"
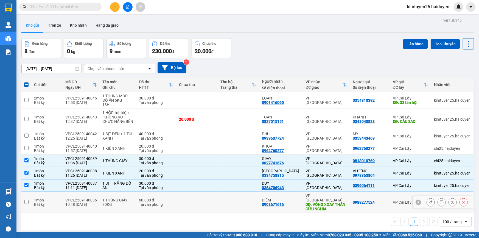
click at [223, 197] on td at bounding box center [238, 202] width 41 height 21
checkbox input "true"
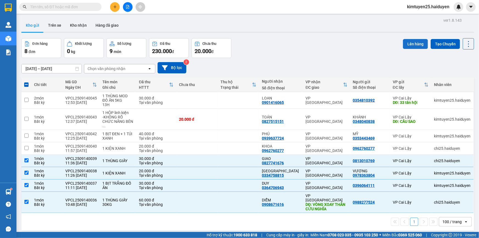
click at [418, 45] on button "Lên hàng" at bounding box center [415, 44] width 25 height 10
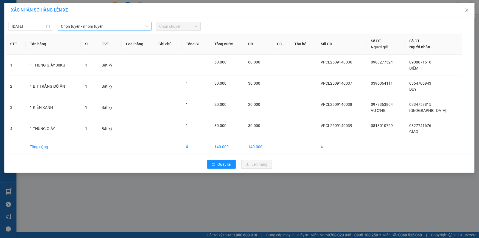
click at [115, 27] on span "Chọn tuyến - nhóm tuyến" at bounding box center [104, 26] width 87 height 8
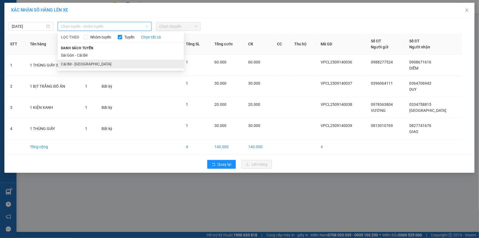
click at [95, 64] on li "Cái Bè - [GEOGRAPHIC_DATA]" at bounding box center [121, 64] width 126 height 9
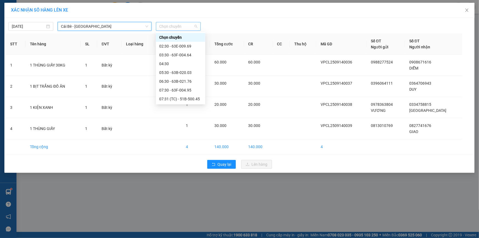
click at [164, 27] on span "Chọn chuyến" at bounding box center [178, 26] width 38 height 8
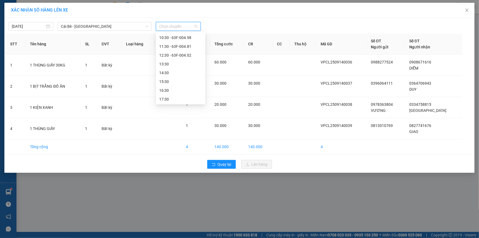
scroll to position [105, 0]
click at [175, 37] on div "11:30 - 63F-004.81" at bounding box center [180, 38] width 43 height 6
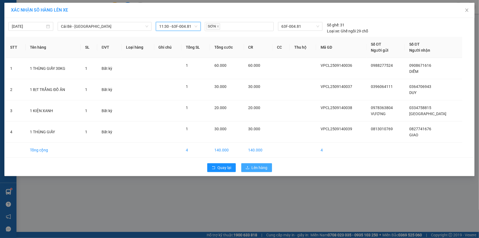
click at [264, 164] on span "Lên hàng" at bounding box center [260, 167] width 16 height 6
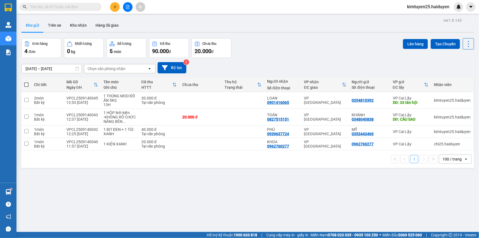
click at [113, 6] on icon "plus" at bounding box center [115, 7] width 4 height 4
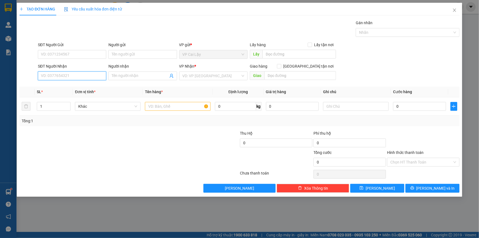
click at [83, 74] on input "SĐT Người Nhận" at bounding box center [72, 75] width 68 height 9
click at [88, 87] on div "0382822681 - Linh Đan" at bounding box center [72, 87] width 62 height 6
type input "0382822681"
type input "Linh Đan"
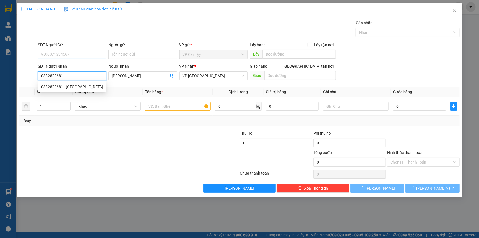
type input "20.000"
type input "0382822681"
click at [91, 55] on input "SĐT Người Gửi" at bounding box center [72, 54] width 68 height 9
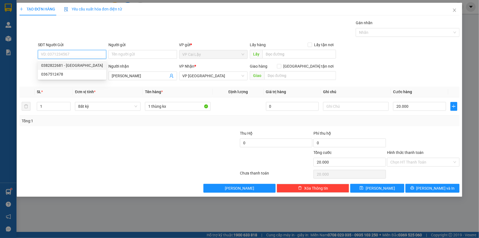
click at [82, 65] on div "0382822681 - Linh Đan" at bounding box center [72, 65] width 62 height 6
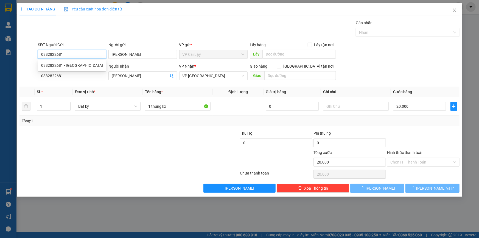
type input "0382822681"
type input "Linh Đan"
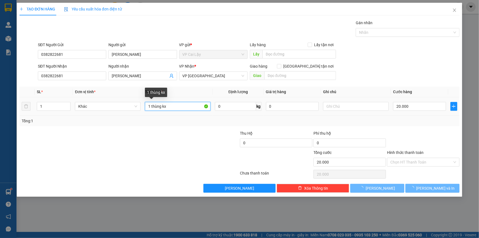
click at [172, 107] on input "1 thùng kx" at bounding box center [178, 106] width 66 height 9
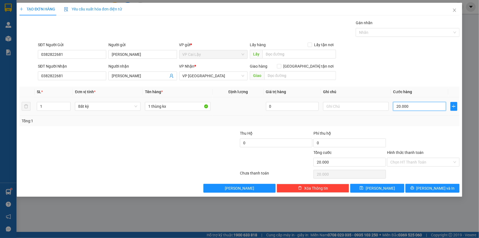
click at [406, 108] on input "20.000" at bounding box center [419, 106] width 53 height 9
type input "3"
type input "30"
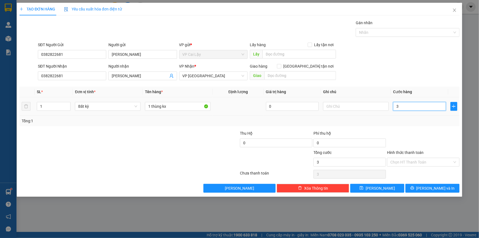
type input "30"
type input "30.000"
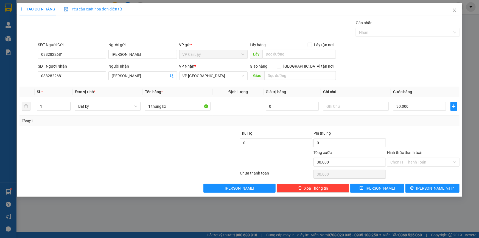
click at [414, 138] on div at bounding box center [423, 139] width 74 height 19
click at [408, 163] on input "Hình thức thanh toán" at bounding box center [421, 162] width 62 height 8
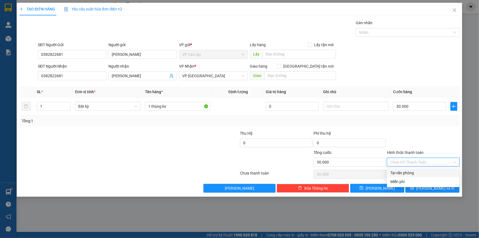
click at [414, 172] on div "Tại văn phòng" at bounding box center [423, 173] width 66 height 6
type input "0"
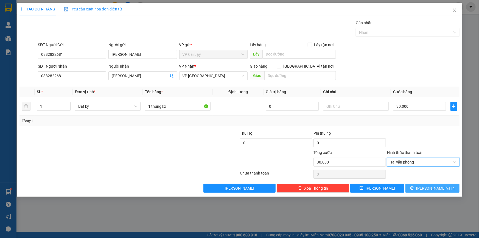
click at [428, 186] on button "Lưu và In" at bounding box center [432, 188] width 54 height 9
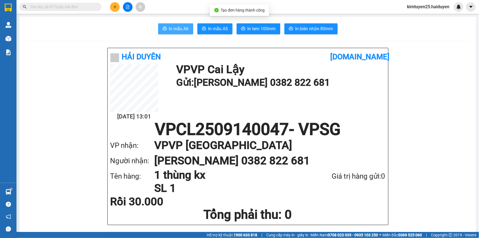
click at [177, 27] on span "In mẫu A6" at bounding box center [179, 28] width 20 height 7
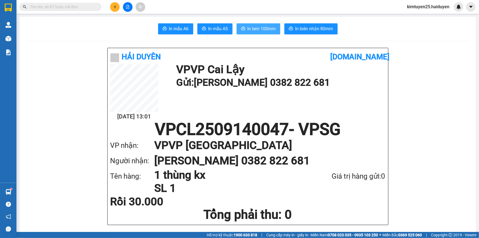
click at [263, 30] on span "In tem 100mm" at bounding box center [262, 28] width 28 height 7
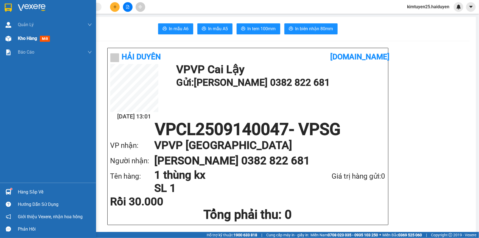
click at [19, 41] on div "Kho hàng mới" at bounding box center [35, 38] width 34 height 7
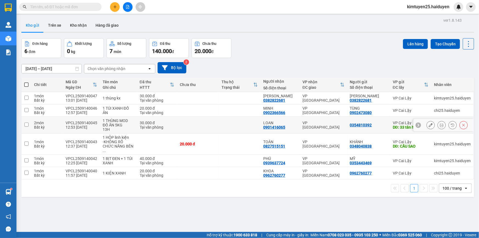
click at [223, 123] on td at bounding box center [240, 125] width 42 height 17
checkbox input "true"
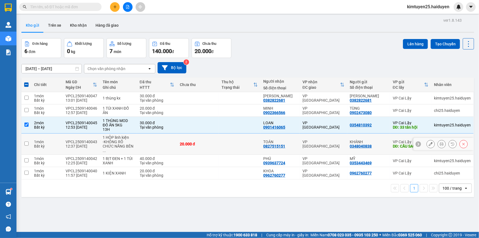
click at [225, 137] on td at bounding box center [240, 143] width 42 height 21
checkbox input "true"
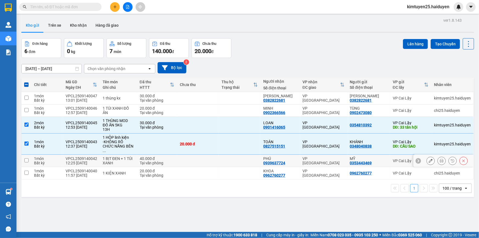
click at [237, 156] on td at bounding box center [240, 161] width 42 height 12
checkbox input "true"
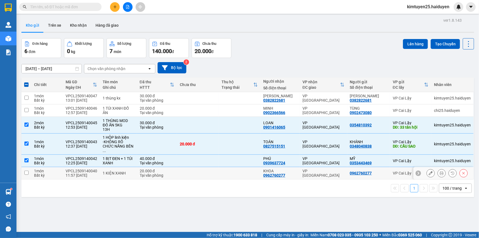
click at [236, 167] on td at bounding box center [240, 173] width 42 height 12
checkbox input "true"
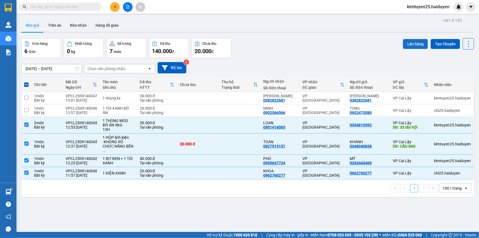
click at [413, 43] on button "Lên hàng" at bounding box center [415, 44] width 25 height 10
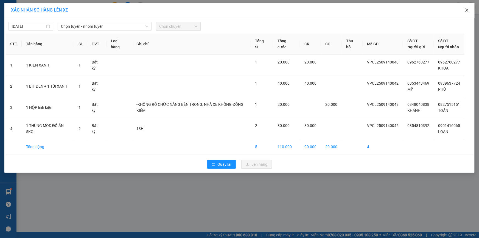
click at [466, 10] on icon "close" at bounding box center [467, 10] width 4 height 4
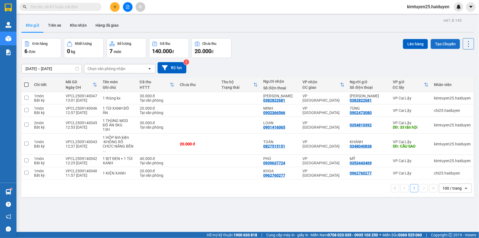
click at [440, 45] on button "Tạo Chuyến" at bounding box center [445, 44] width 29 height 10
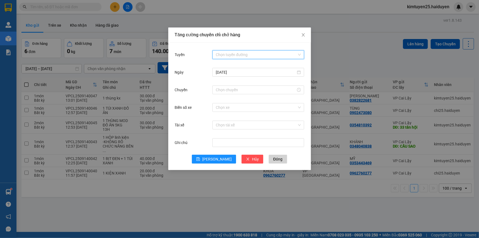
click at [238, 53] on input "Tuyến" at bounding box center [256, 54] width 81 height 8
click at [228, 74] on div "Cái Bè - [GEOGRAPHIC_DATA]" at bounding box center [258, 74] width 85 height 6
click at [225, 87] on input "Chuyến" at bounding box center [256, 90] width 80 height 6
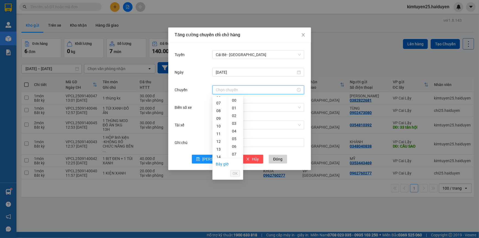
scroll to position [52, 0]
click at [220, 142] on div "12" at bounding box center [219, 140] width 15 height 8
click at [241, 95] on div "00 01 02 03 04 05 06 07 08 09 10 11 12 13 14 15 16 17 18 19 20 21 22 23 00 01 0…" at bounding box center [227, 126] width 31 height 63
click at [233, 109] on div "31" at bounding box center [235, 111] width 15 height 8
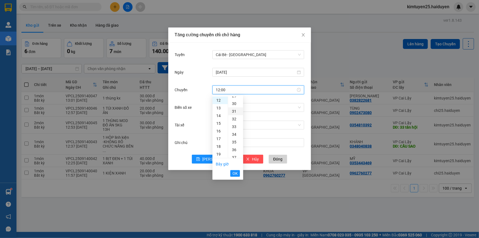
type input "12:31"
click at [235, 172] on span "OK" at bounding box center [234, 173] width 5 height 6
click at [231, 107] on input "Biển số xe" at bounding box center [256, 107] width 81 height 8
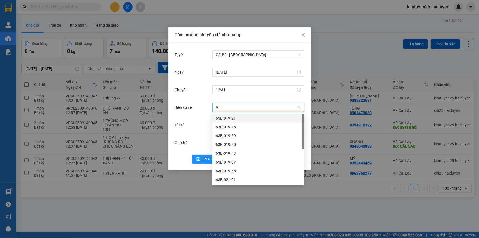
type input "91"
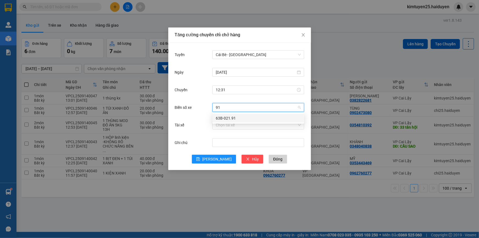
click at [228, 120] on div "63B-021.91" at bounding box center [258, 118] width 85 height 6
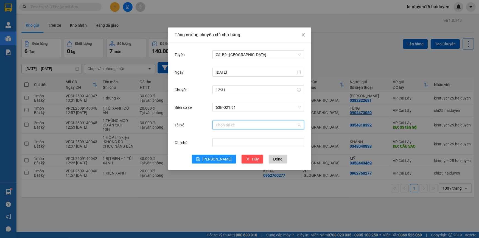
click at [237, 128] on input "Tài xế" at bounding box center [256, 125] width 81 height 8
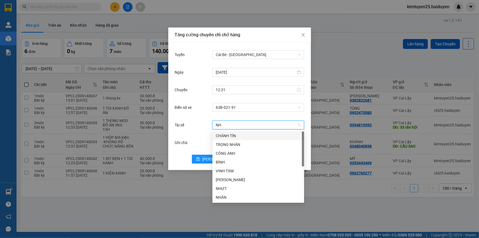
type input "NHÂ"
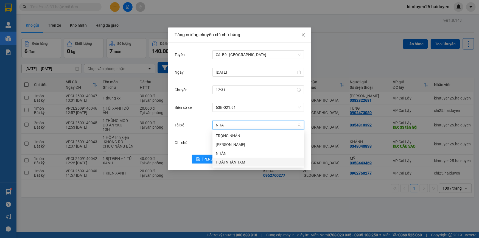
click at [219, 158] on div "HOÀI NHÂN TXM" at bounding box center [258, 162] width 92 height 9
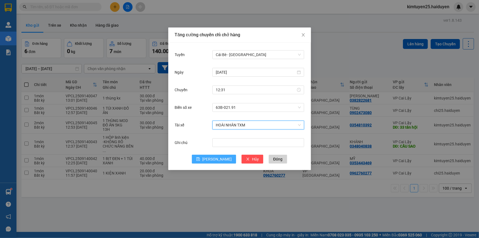
click at [219, 158] on span "Lưu" at bounding box center [216, 159] width 29 height 6
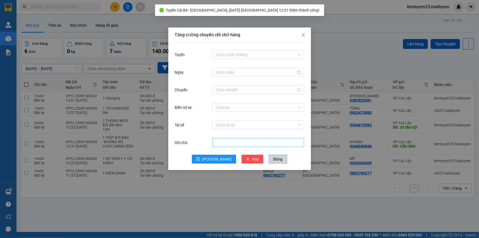
drag, startPoint x: 266, startPoint y: 156, endPoint x: 296, endPoint y: 117, distance: 49.3
click at [273, 156] on span "Đóng" at bounding box center [277, 159] width 9 height 6
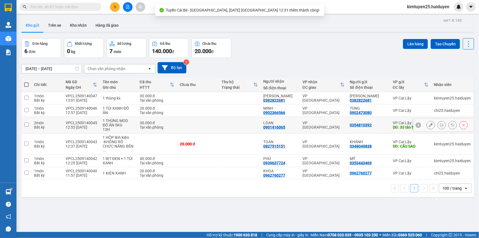
click at [337, 125] on div "VP [GEOGRAPHIC_DATA]" at bounding box center [323, 124] width 42 height 9
checkbox input "true"
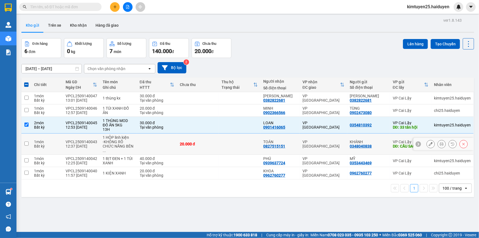
click at [334, 141] on div "VP [GEOGRAPHIC_DATA]" at bounding box center [323, 143] width 42 height 9
checkbox input "true"
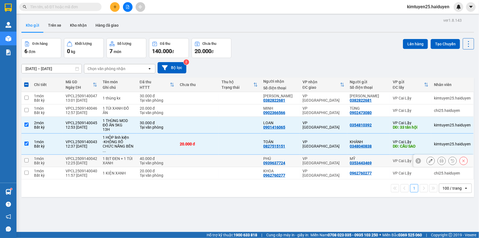
click at [336, 158] on div "VP [GEOGRAPHIC_DATA]" at bounding box center [323, 160] width 42 height 9
checkbox input "true"
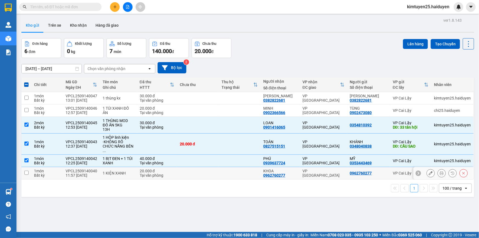
click at [339, 172] on td "VP [GEOGRAPHIC_DATA]" at bounding box center [323, 173] width 47 height 12
checkbox input "true"
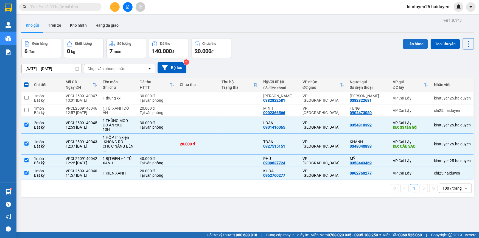
click at [408, 45] on button "Lên hàng" at bounding box center [415, 44] width 25 height 10
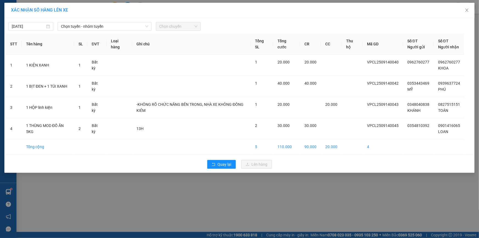
click at [76, 21] on div "14/09/2025 Chọn tuyến - nhóm tuyến Chọn chuyến" at bounding box center [239, 25] width 467 height 12
click at [82, 25] on span "Chọn tuyến - nhóm tuyến" at bounding box center [104, 26] width 87 height 8
click at [83, 26] on span "Chọn tuyến - nhóm tuyến" at bounding box center [104, 26] width 87 height 8
click at [96, 29] on span "Chọn tuyến - nhóm tuyến" at bounding box center [104, 26] width 87 height 8
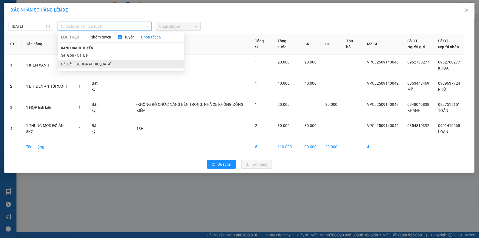
click at [96, 65] on li "Cái Bè - [GEOGRAPHIC_DATA]" at bounding box center [121, 64] width 126 height 9
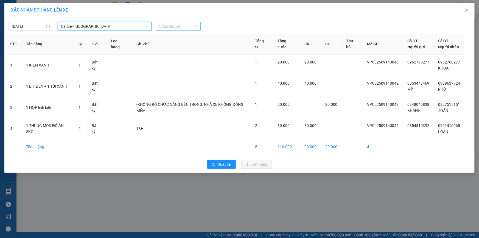
click at [175, 27] on span "Chọn chuyến" at bounding box center [178, 26] width 38 height 8
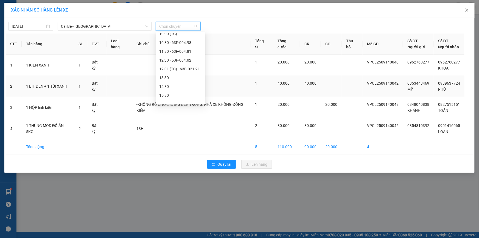
scroll to position [93, 0]
click at [190, 67] on div "12:31 (TC) - 63B-021.91" at bounding box center [180, 67] width 43 height 6
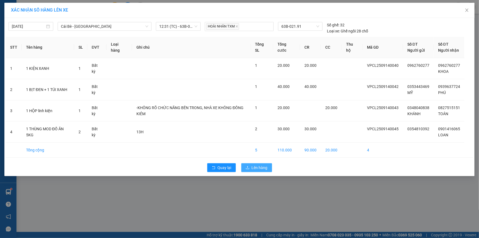
click at [255, 167] on span "Lên hàng" at bounding box center [260, 167] width 16 height 6
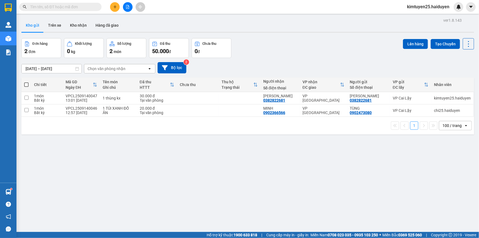
click at [66, 3] on span at bounding box center [60, 7] width 82 height 8
click at [66, 8] on input "text" at bounding box center [62, 7] width 65 height 6
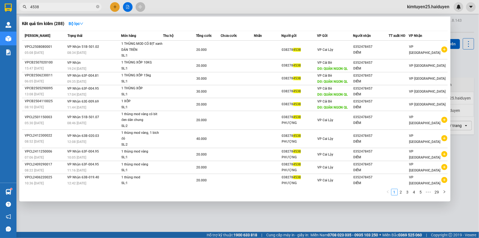
click at [29, 8] on span "4538" at bounding box center [60, 7] width 82 height 8
click at [29, 5] on span "4538" at bounding box center [60, 7] width 82 height 8
click at [30, 5] on input "4538" at bounding box center [62, 7] width 65 height 6
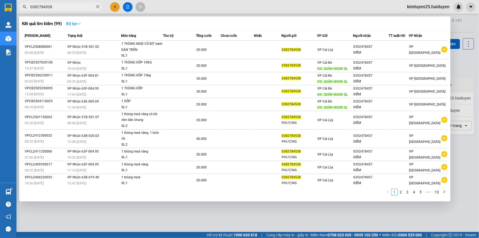
type input "0382784538"
click at [80, 24] on icon "down" at bounding box center [79, 24] width 4 height 4
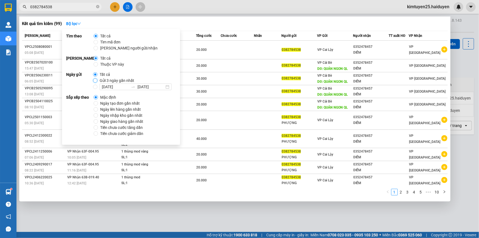
click at [94, 80] on input "Gửi 3 ngày gần nhất" at bounding box center [95, 80] width 4 height 4
radio input "true"
radio input "false"
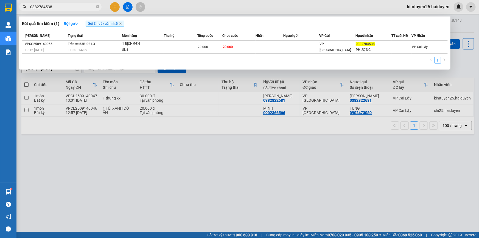
click at [219, 6] on div at bounding box center [239, 119] width 479 height 238
click at [80, 9] on input "0382784538" at bounding box center [62, 7] width 65 height 6
click at [187, 7] on div at bounding box center [239, 119] width 479 height 238
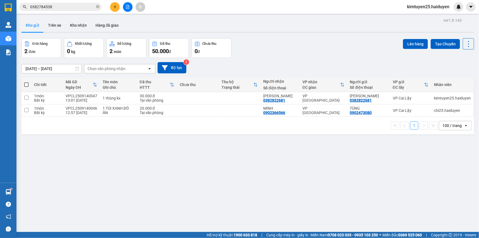
click at [58, 5] on input "0382784538" at bounding box center [62, 7] width 65 height 6
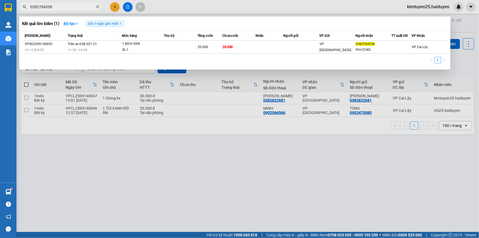
click at [159, 4] on div at bounding box center [239, 119] width 479 height 238
drag, startPoint x: 60, startPoint y: 7, endPoint x: 55, endPoint y: 8, distance: 5.7
click at [55, 8] on input "0382784538" at bounding box center [62, 7] width 65 height 6
click at [187, 4] on div at bounding box center [239, 119] width 479 height 238
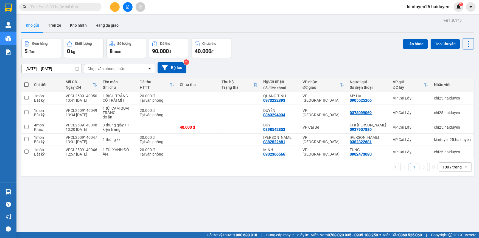
drag, startPoint x: 192, startPoint y: 41, endPoint x: 114, endPoint y: 7, distance: 85.3
click at [114, 7] on icon "plus" at bounding box center [114, 7] width 3 height 0
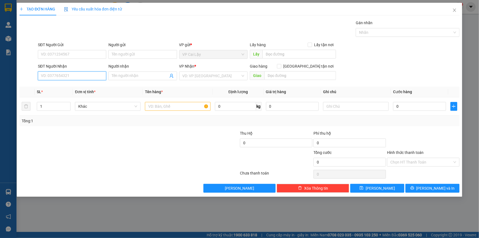
click at [62, 75] on input "SĐT Người Nhận" at bounding box center [72, 75] width 68 height 9
type input "0"
click at [54, 86] on div "0376253094" at bounding box center [72, 87] width 62 height 6
type input "0376253094"
type input "20.000"
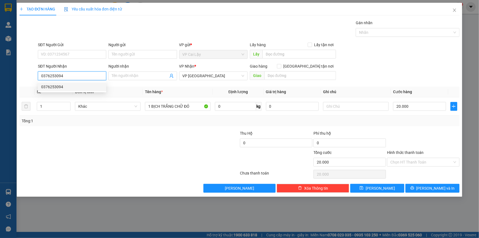
type input "20.000"
type input "0376253094"
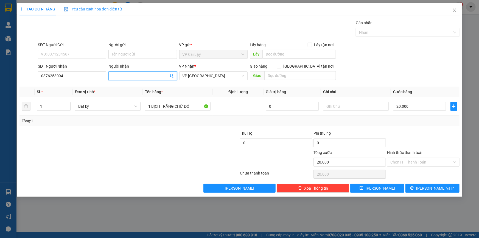
click at [126, 76] on input "Người nhận" at bounding box center [140, 76] width 56 height 6
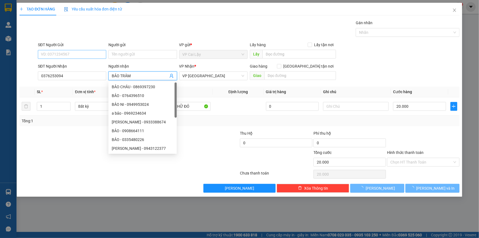
type input "BẢO TRÂM"
click at [84, 53] on input "SĐT Người Gửi" at bounding box center [72, 54] width 68 height 9
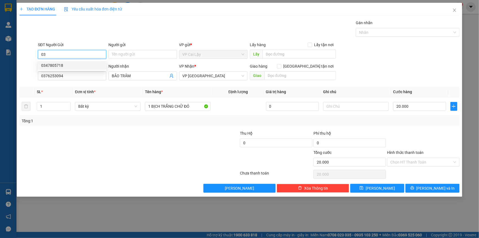
click at [79, 65] on div "0347805718" at bounding box center [72, 65] width 62 height 6
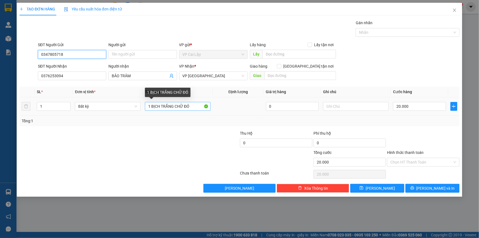
type input "0347805718"
drag, startPoint x: 189, startPoint y: 105, endPoint x: 161, endPoint y: 110, distance: 28.6
click at [161, 110] on input "1 BỊCH TRẮNG CHỮ ĐỎ" at bounding box center [178, 106] width 66 height 9
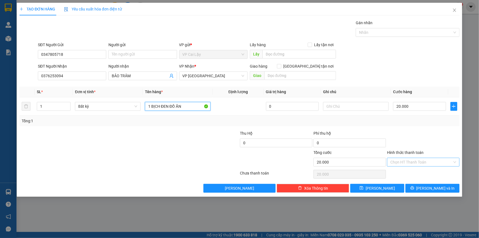
type input "1 BỊCH ĐEN ĐỒ ĂN"
click at [398, 159] on input "Hình thức thanh toán" at bounding box center [421, 162] width 62 height 8
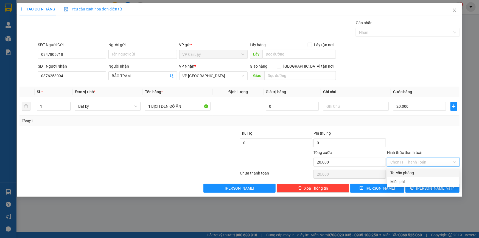
click at [402, 170] on div "Tại văn phòng" at bounding box center [423, 173] width 66 height 6
type input "0"
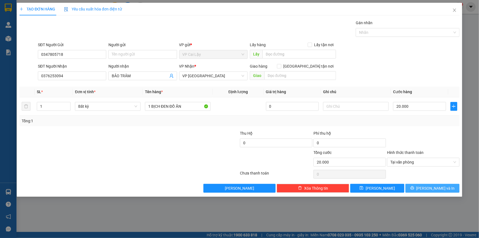
click at [418, 187] on button "[PERSON_NAME] và In" at bounding box center [432, 188] width 54 height 9
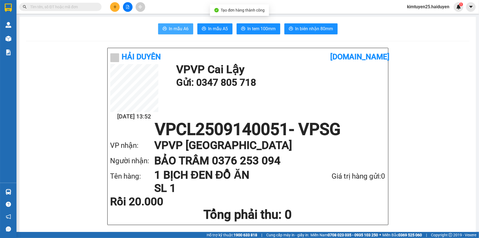
click at [172, 30] on span "In mẫu A6" at bounding box center [179, 28] width 20 height 7
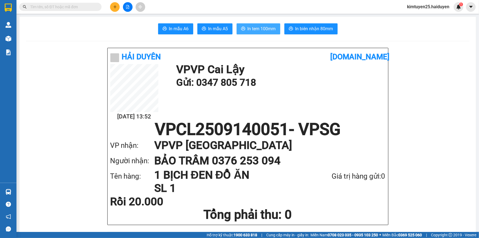
click at [253, 26] on span "In tem 100mm" at bounding box center [262, 28] width 28 height 7
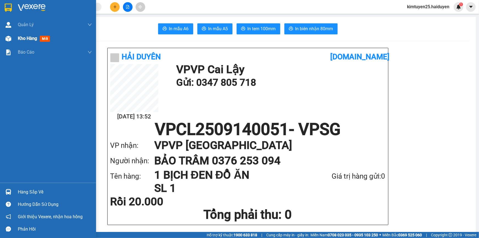
click at [11, 40] on img at bounding box center [8, 39] width 6 height 6
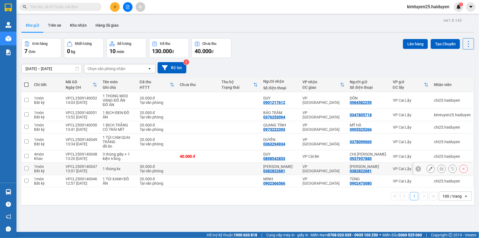
click at [249, 170] on td at bounding box center [240, 168] width 42 height 12
checkbox input "true"
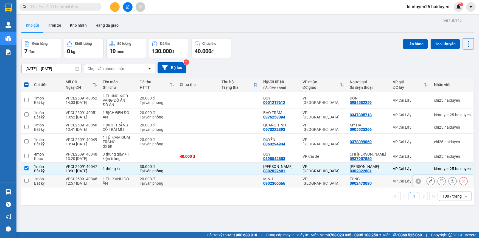
click at [247, 181] on td at bounding box center [240, 181] width 42 height 12
checkbox input "true"
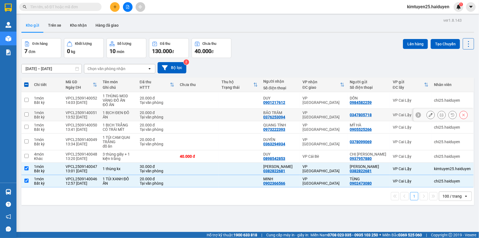
click at [238, 113] on td at bounding box center [240, 115] width 42 height 12
checkbox input "true"
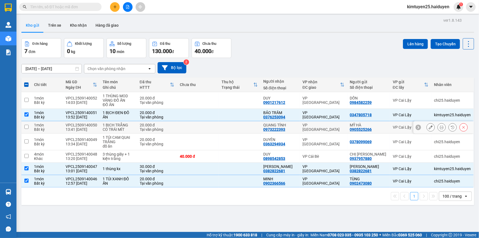
click at [239, 127] on td at bounding box center [240, 127] width 42 height 12
checkbox input "true"
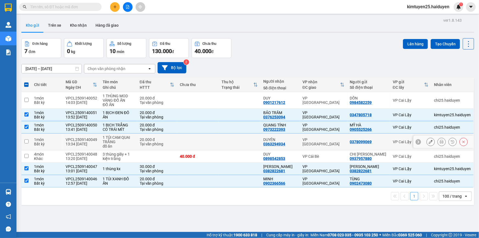
click at [243, 143] on td at bounding box center [240, 141] width 42 height 17
checkbox input "true"
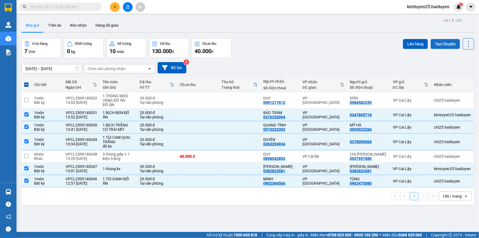
click at [436, 41] on button "Tạo Chuyến" at bounding box center [445, 44] width 29 height 10
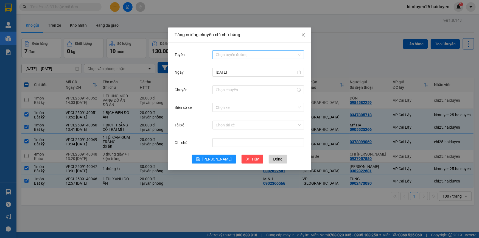
click at [270, 55] on input "Tuyến" at bounding box center [256, 54] width 81 height 8
click at [245, 77] on div "Cái Bè - [GEOGRAPHIC_DATA]" at bounding box center [258, 74] width 85 height 6
click at [242, 87] on input "Chuyến" at bounding box center [256, 90] width 80 height 6
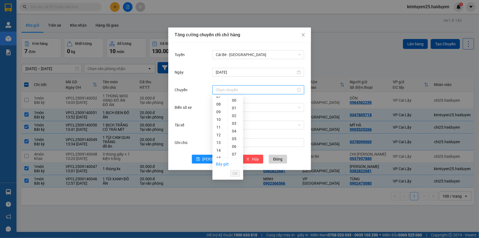
scroll to position [62, 0]
click at [220, 137] on div "13" at bounding box center [219, 138] width 15 height 8
click at [236, 123] on div "31" at bounding box center [235, 124] width 15 height 8
type input "13:31"
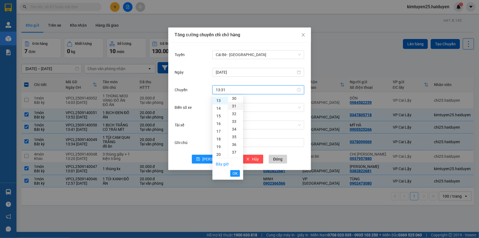
scroll to position [238, 0]
click at [232, 174] on button "OK" at bounding box center [235, 173] width 10 height 7
click at [272, 106] on input "Biển số xe" at bounding box center [256, 107] width 81 height 8
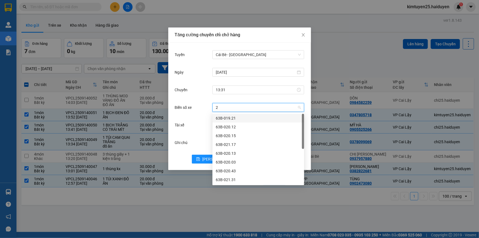
type input "27"
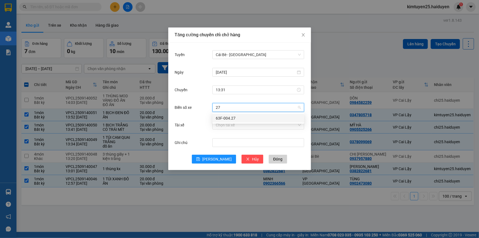
click at [231, 116] on div "63F-004.27" at bounding box center [258, 118] width 85 height 6
click at [230, 123] on input "Tài xế" at bounding box center [256, 125] width 81 height 8
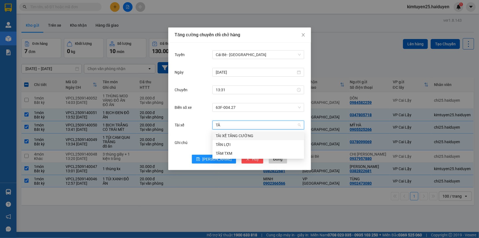
type input "T"
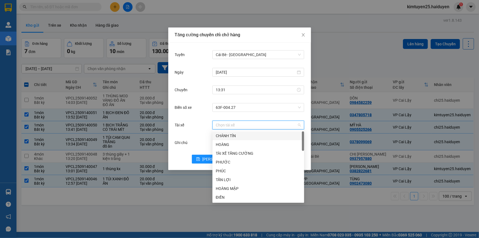
click at [211, 101] on div "Chuyến 13:31" at bounding box center [240, 93] width 130 height 18
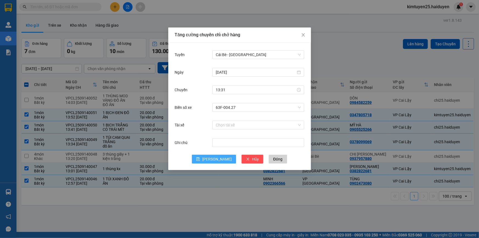
click at [217, 159] on span "[PERSON_NAME]" at bounding box center [216, 159] width 29 height 6
click at [273, 160] on span "Đóng" at bounding box center [277, 159] width 9 height 6
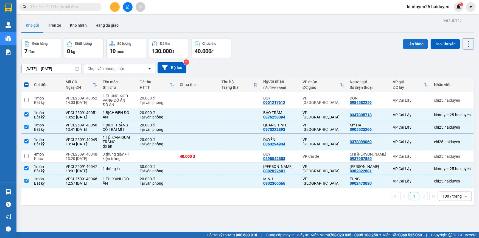
click at [410, 43] on button "Lên hàng" at bounding box center [415, 44] width 25 height 10
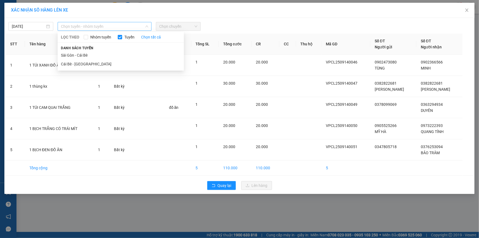
click at [69, 28] on span "Chọn tuyến - nhóm tuyến" at bounding box center [104, 26] width 87 height 8
click at [71, 61] on li "Cái Bè - [GEOGRAPHIC_DATA]" at bounding box center [121, 64] width 126 height 9
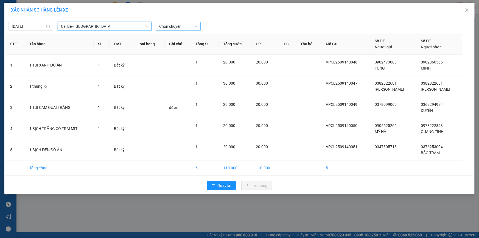
click at [175, 23] on span "Chọn chuyến" at bounding box center [178, 26] width 38 height 8
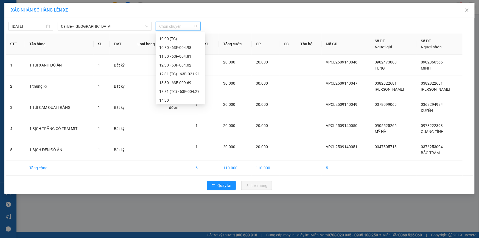
scroll to position [123, 0]
click at [188, 54] on div "13:31 (TC) - 63F-004.27" at bounding box center [180, 55] width 43 height 6
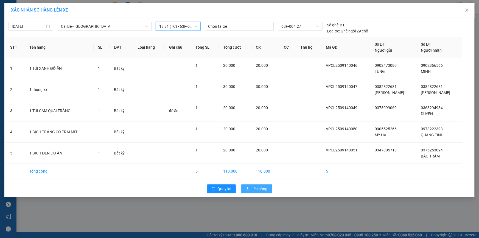
click at [257, 189] on span "Lên hàng" at bounding box center [260, 189] width 16 height 6
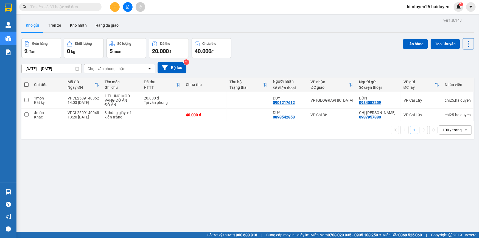
click at [52, 8] on input "text" at bounding box center [62, 7] width 65 height 6
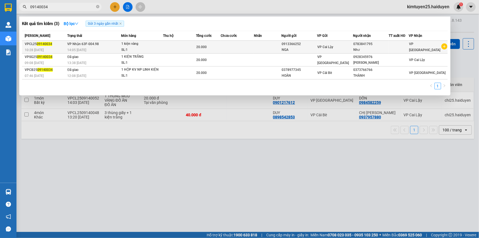
type input "09140034"
click at [110, 47] on div "14:05 - 14/09" at bounding box center [95, 50] width 54 height 6
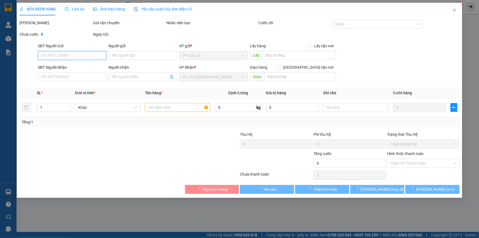
type input "0913366252"
type input "NGA"
type input "0783841795"
type input "Như"
type input "20.000"
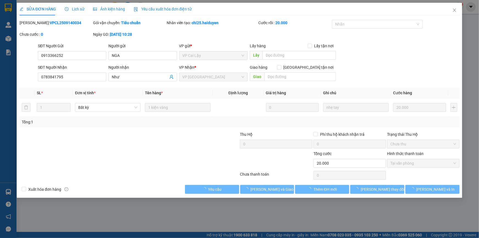
click at [77, 12] on div "Lịch sử" at bounding box center [74, 9] width 19 height 13
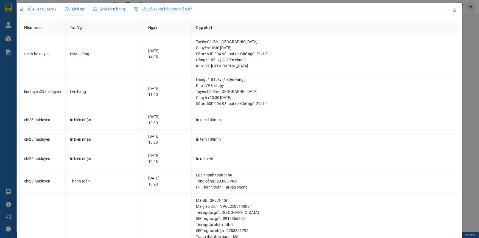
click at [452, 9] on icon "close" at bounding box center [454, 10] width 4 height 4
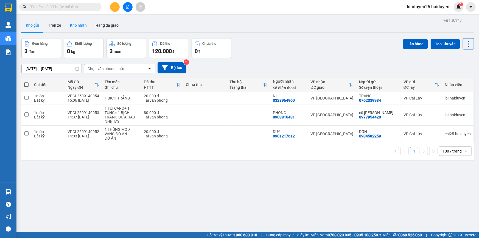
click at [83, 28] on button "Kho nhận" at bounding box center [79, 25] width 26 height 13
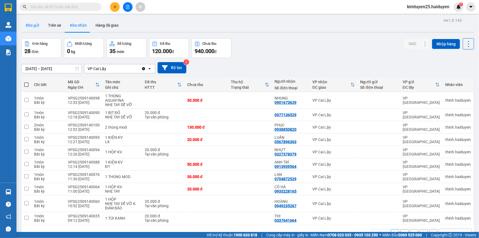
click at [34, 23] on button "Kho gửi" at bounding box center [32, 25] width 22 height 13
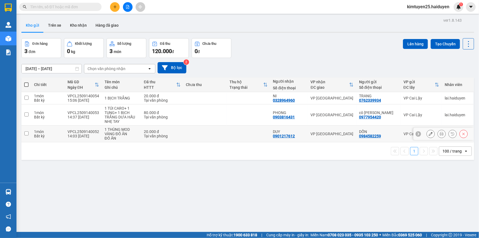
click at [255, 135] on td at bounding box center [248, 133] width 43 height 17
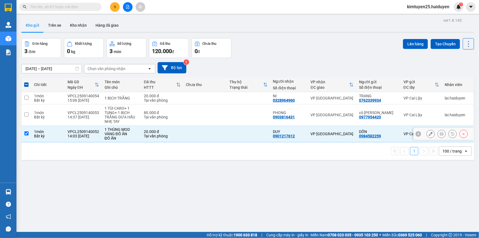
click at [255, 135] on td at bounding box center [248, 133] width 43 height 17
checkbox input "false"
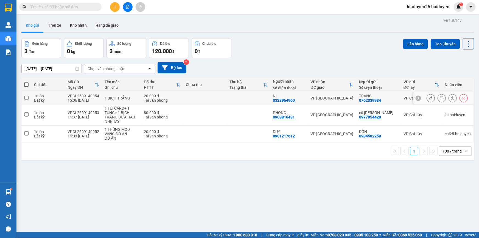
click at [210, 99] on td at bounding box center [204, 98] width 43 height 12
checkbox input "true"
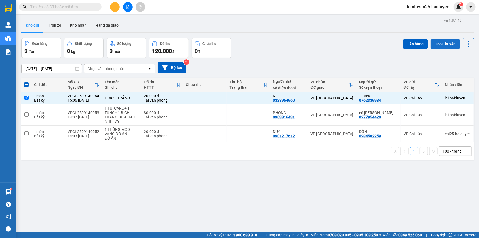
click at [437, 44] on button "Tạo Chuyến" at bounding box center [445, 44] width 29 height 10
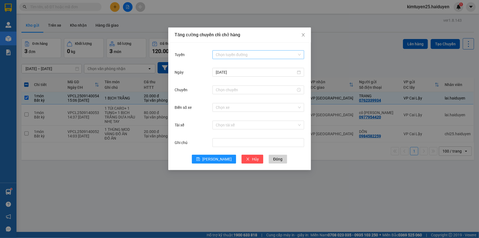
click at [236, 55] on input "Tuyến" at bounding box center [256, 54] width 81 height 8
click at [235, 74] on div "Cái Bè - [GEOGRAPHIC_DATA]" at bounding box center [258, 74] width 85 height 6
click at [232, 91] on input "Chuyến" at bounding box center [256, 90] width 80 height 6
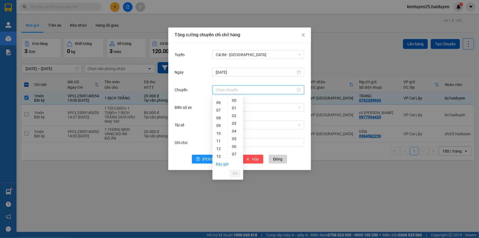
scroll to position [78, 0]
click at [218, 134] on div "15" at bounding box center [219, 137] width 15 height 8
click at [236, 124] on div "31" at bounding box center [235, 123] width 15 height 8
type input "15:31"
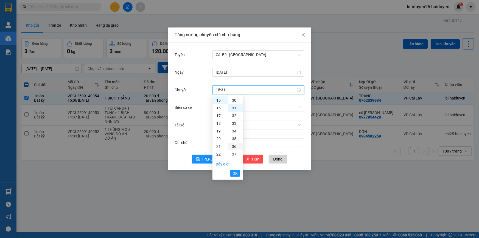
scroll to position [238, 0]
click at [238, 173] on button "OK" at bounding box center [235, 173] width 10 height 7
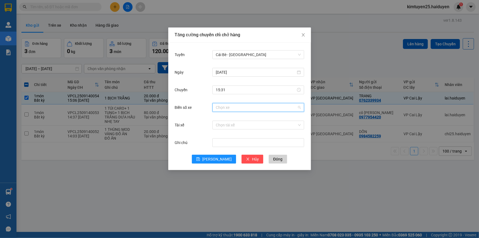
click at [218, 109] on input "Biển số xe" at bounding box center [256, 107] width 81 height 8
type input "3"
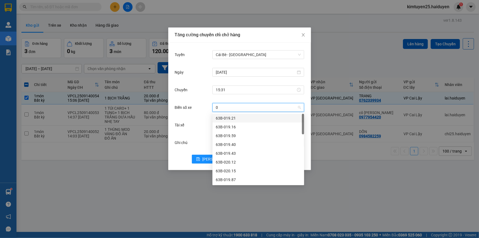
type input "03"
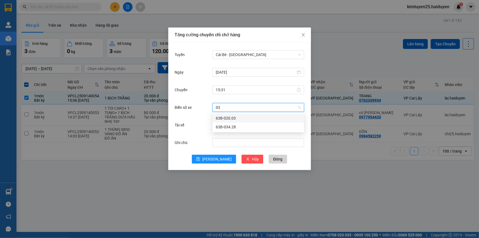
click at [225, 118] on div "63B-020.03" at bounding box center [258, 118] width 85 height 6
click at [223, 123] on input "Tài xế" at bounding box center [256, 125] width 81 height 8
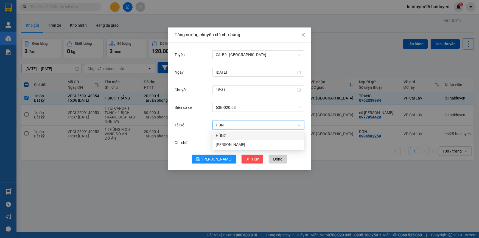
type input "HÙNG"
click at [225, 136] on div "HÙNG" at bounding box center [258, 136] width 85 height 6
click at [215, 156] on span "Lưu" at bounding box center [216, 159] width 29 height 6
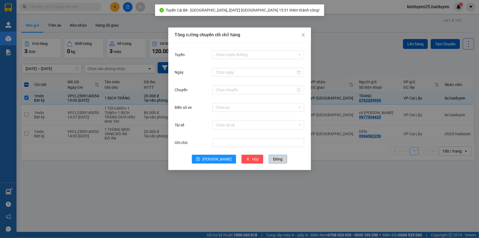
click at [273, 159] on span "Đóng" at bounding box center [277, 159] width 9 height 6
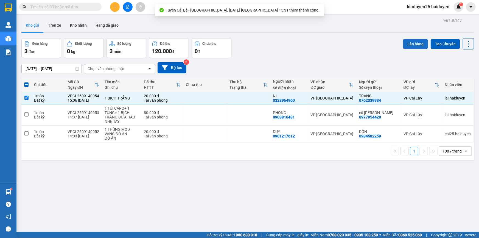
click at [407, 43] on button "Lên hàng" at bounding box center [415, 44] width 25 height 10
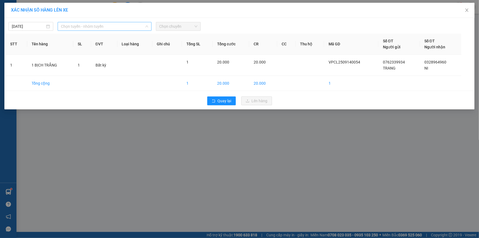
click at [72, 25] on span "Chọn tuyến - nhóm tuyến" at bounding box center [104, 26] width 87 height 8
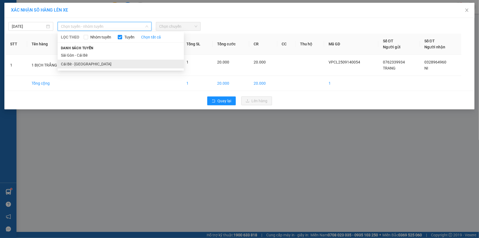
click at [70, 65] on li "Cái Bè - [GEOGRAPHIC_DATA]" at bounding box center [121, 64] width 126 height 9
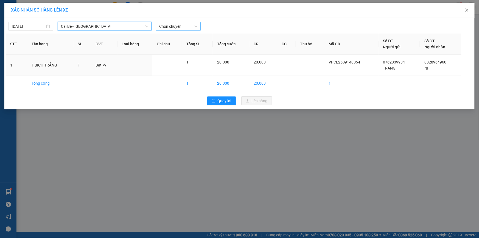
click at [200, 25] on div "Chọn chuyến" at bounding box center [178, 26] width 45 height 9
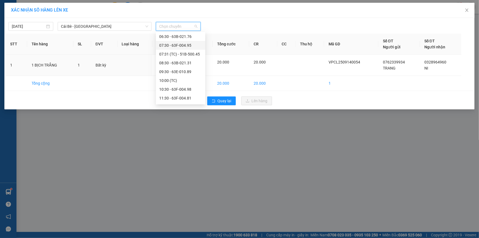
click at [202, 89] on div "Chọn chuyến 02:30 - 63E-009.69 03:30 - 63F-004.64 04:30 05:30 - 63B-020.03 06:3…" at bounding box center [180, 98] width 49 height 220
click at [202, 89] on div "Chọn chuyến 02:30 - 63E-009.69 03:30 - 63F-004.64 04:30 05:30 - 63B-020.03 06:3…" at bounding box center [180, 82] width 49 height 220
click at [202, 89] on div "15:30 - 63B-021.76" at bounding box center [180, 90] width 49 height 9
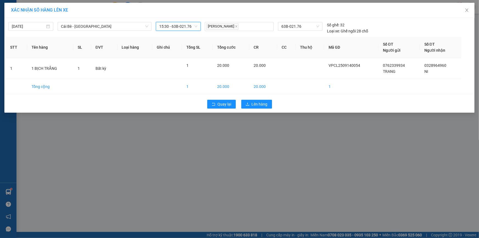
click at [187, 24] on span "15:30 - 63B-021.76" at bounding box center [178, 26] width 38 height 8
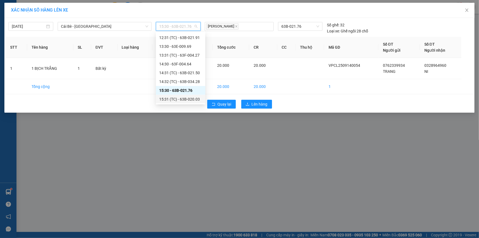
click at [192, 99] on div "15:31 (TC) - 63B-020.03" at bounding box center [180, 99] width 43 height 6
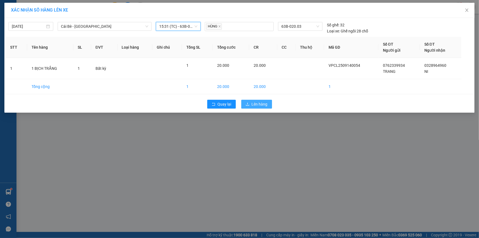
click at [263, 102] on span "Lên hàng" at bounding box center [260, 104] width 16 height 6
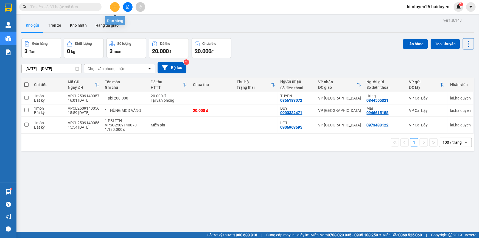
click at [118, 6] on button at bounding box center [115, 7] width 10 height 10
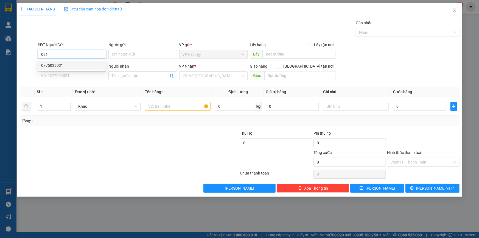
click at [90, 66] on div "0775039031" at bounding box center [72, 65] width 62 height 6
type input "0775039031"
type input "NGÃ 3 NHỊ QUÝ"
type input "0899683877"
type input "TRANG"
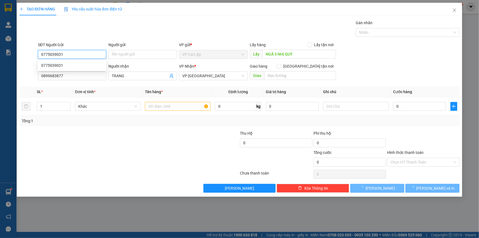
type input "20.000"
type input "0775039031"
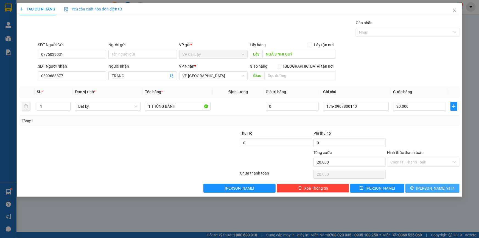
click at [414, 187] on icon "printer" at bounding box center [412, 188] width 4 height 4
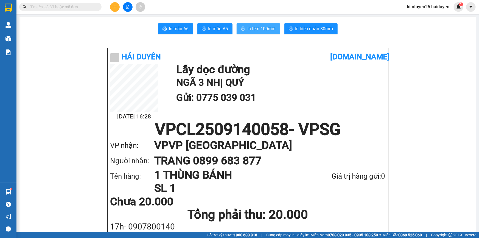
click at [273, 33] on button "In tem 100mm" at bounding box center [259, 28] width 44 height 11
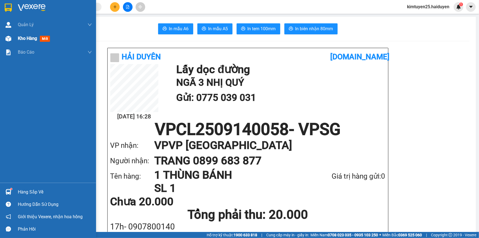
click at [23, 40] on span "Kho hàng" at bounding box center [27, 38] width 19 height 5
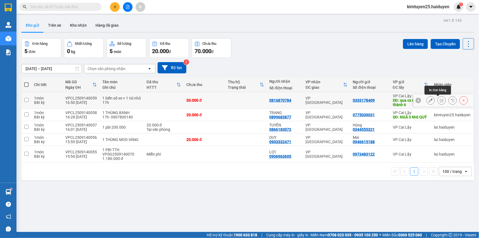
click at [440, 99] on icon at bounding box center [442, 100] width 4 height 4
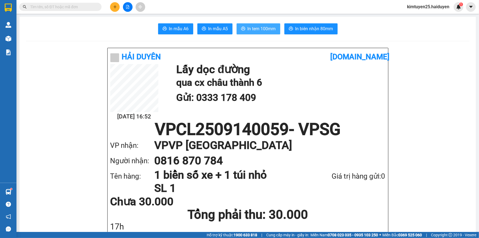
click at [259, 25] on span "In tem 100mm" at bounding box center [262, 28] width 28 height 7
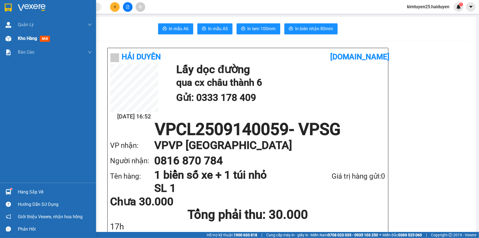
click at [17, 43] on div "Kho hàng mới" at bounding box center [48, 39] width 96 height 14
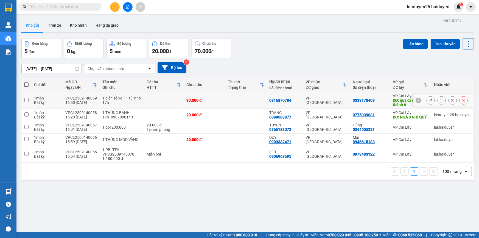
click at [257, 96] on td at bounding box center [245, 100] width 41 height 17
checkbox input "true"
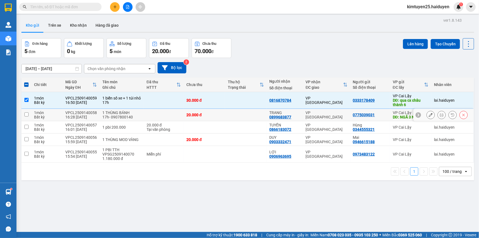
click at [254, 114] on td at bounding box center [245, 115] width 41 height 12
checkbox input "true"
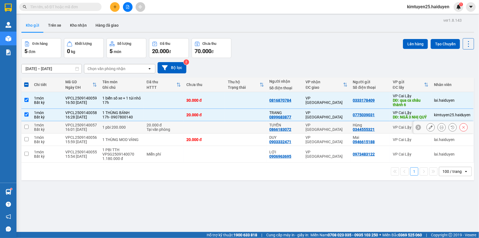
click at [249, 133] on td at bounding box center [245, 127] width 41 height 12
checkbox input "true"
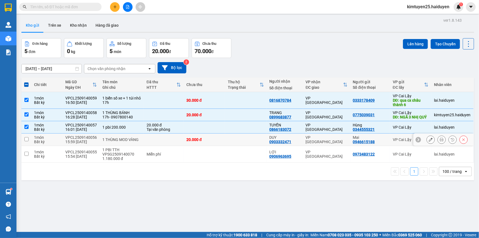
click at [250, 144] on td at bounding box center [245, 139] width 41 height 12
checkbox input "true"
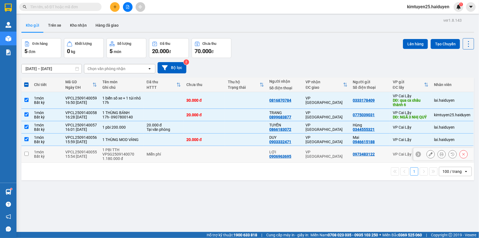
drag, startPoint x: 248, startPoint y: 164, endPoint x: 378, endPoint y: 82, distance: 153.7
click at [250, 162] on td at bounding box center [245, 154] width 41 height 17
checkbox input "true"
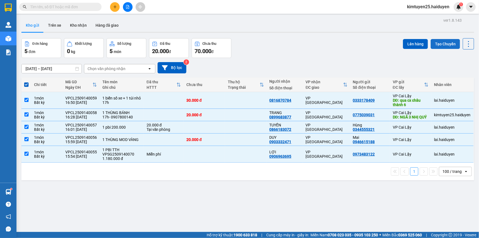
click at [440, 45] on button "Tạo Chuyến" at bounding box center [445, 44] width 29 height 10
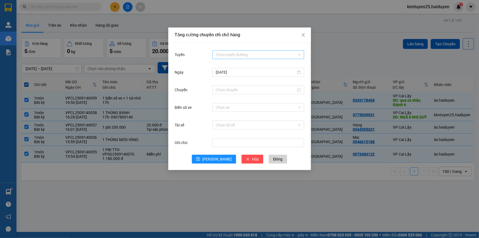
click at [217, 52] on input "Tuyến" at bounding box center [256, 54] width 81 height 8
click at [220, 74] on div "Cái Bè - [GEOGRAPHIC_DATA]" at bounding box center [258, 74] width 85 height 6
click at [234, 89] on input "Chuyến" at bounding box center [256, 90] width 80 height 6
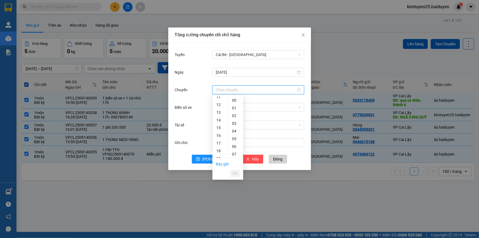
scroll to position [107, 0]
click at [217, 115] on div "16" at bounding box center [219, 116] width 15 height 8
click at [235, 118] on div "31" at bounding box center [235, 121] width 15 height 8
type input "16:31"
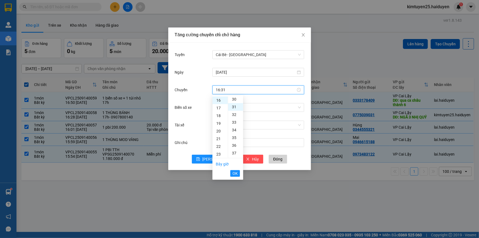
scroll to position [238, 0]
click at [236, 175] on span "OK" at bounding box center [234, 173] width 5 height 6
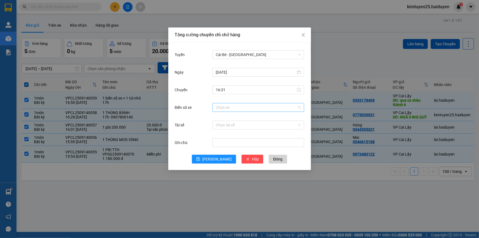
click at [223, 104] on input "Biển số xe" at bounding box center [256, 107] width 81 height 8
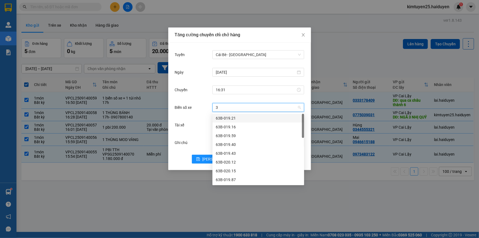
type input "31"
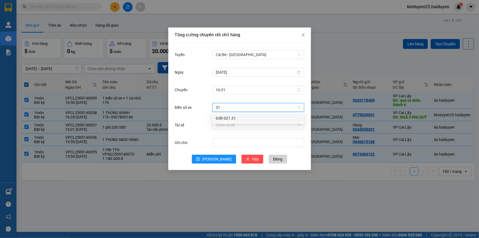
click at [238, 120] on div "63B-021.31" at bounding box center [258, 118] width 85 height 6
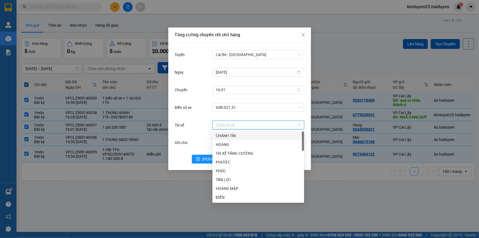
click at [237, 122] on input "Tài xế" at bounding box center [256, 125] width 81 height 8
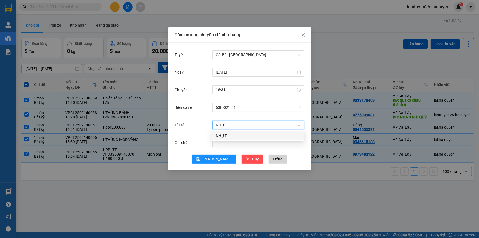
type input "NHỰT"
drag, startPoint x: 236, startPoint y: 135, endPoint x: 229, endPoint y: 148, distance: 14.5
click at [235, 136] on div "NHỰT" at bounding box center [258, 136] width 85 height 6
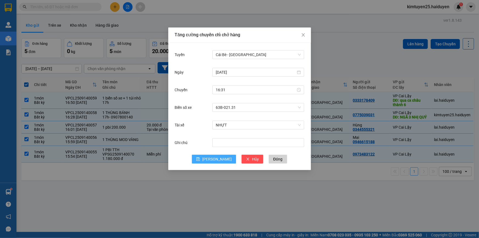
click at [223, 158] on button "Lưu" at bounding box center [214, 159] width 44 height 9
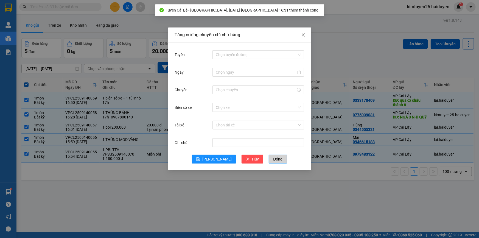
click at [273, 158] on span "Đóng" at bounding box center [277, 159] width 9 height 6
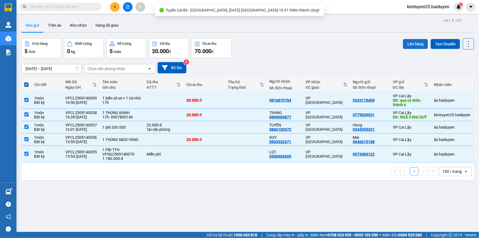
click at [406, 44] on button "Lên hàng" at bounding box center [415, 44] width 25 height 10
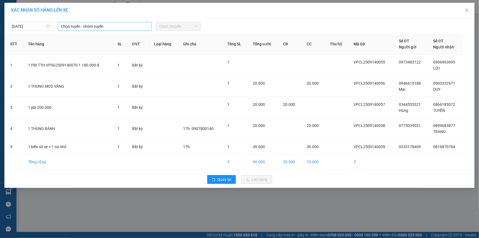
click at [63, 25] on span "Chọn tuyến - nhóm tuyến" at bounding box center [104, 26] width 87 height 8
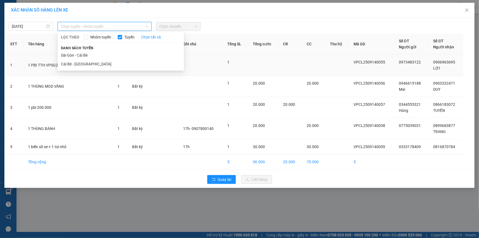
click at [90, 62] on li "Cái Bè - [GEOGRAPHIC_DATA]" at bounding box center [121, 64] width 126 height 9
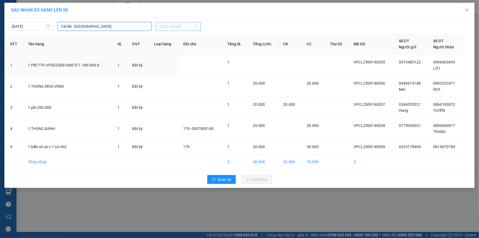
click at [173, 27] on span "Chọn chuyến" at bounding box center [178, 26] width 38 height 8
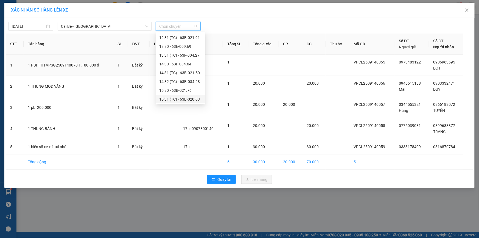
scroll to position [158, 0]
click at [188, 83] on div "16:31 (TC) - 63B-021.31" at bounding box center [180, 81] width 43 height 6
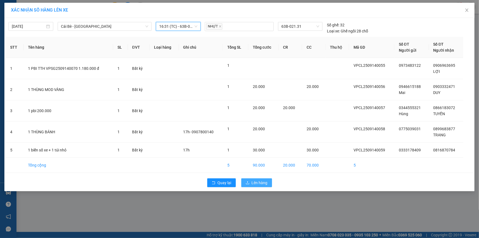
click at [262, 180] on span "Lên hàng" at bounding box center [260, 182] width 16 height 6
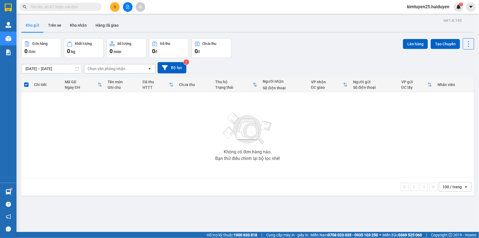
click at [72, 8] on input "text" at bounding box center [62, 7] width 65 height 6
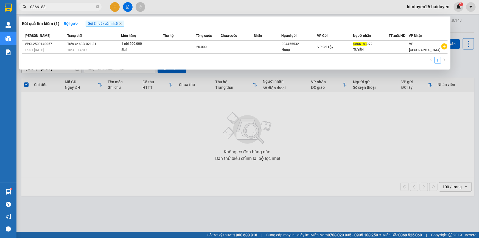
type input "0866183"
drag, startPoint x: 277, startPoint y: 7, endPoint x: 128, endPoint y: 7, distance: 148.5
click at [276, 7] on div at bounding box center [239, 119] width 479 height 238
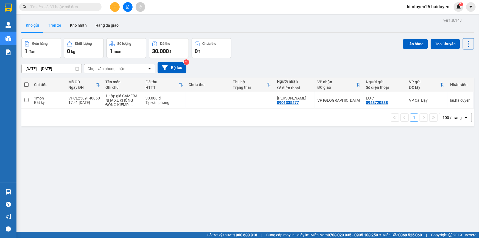
click at [56, 24] on button "Trên xe" at bounding box center [55, 25] width 22 height 13
